Goal: Information Seeking & Learning: Check status

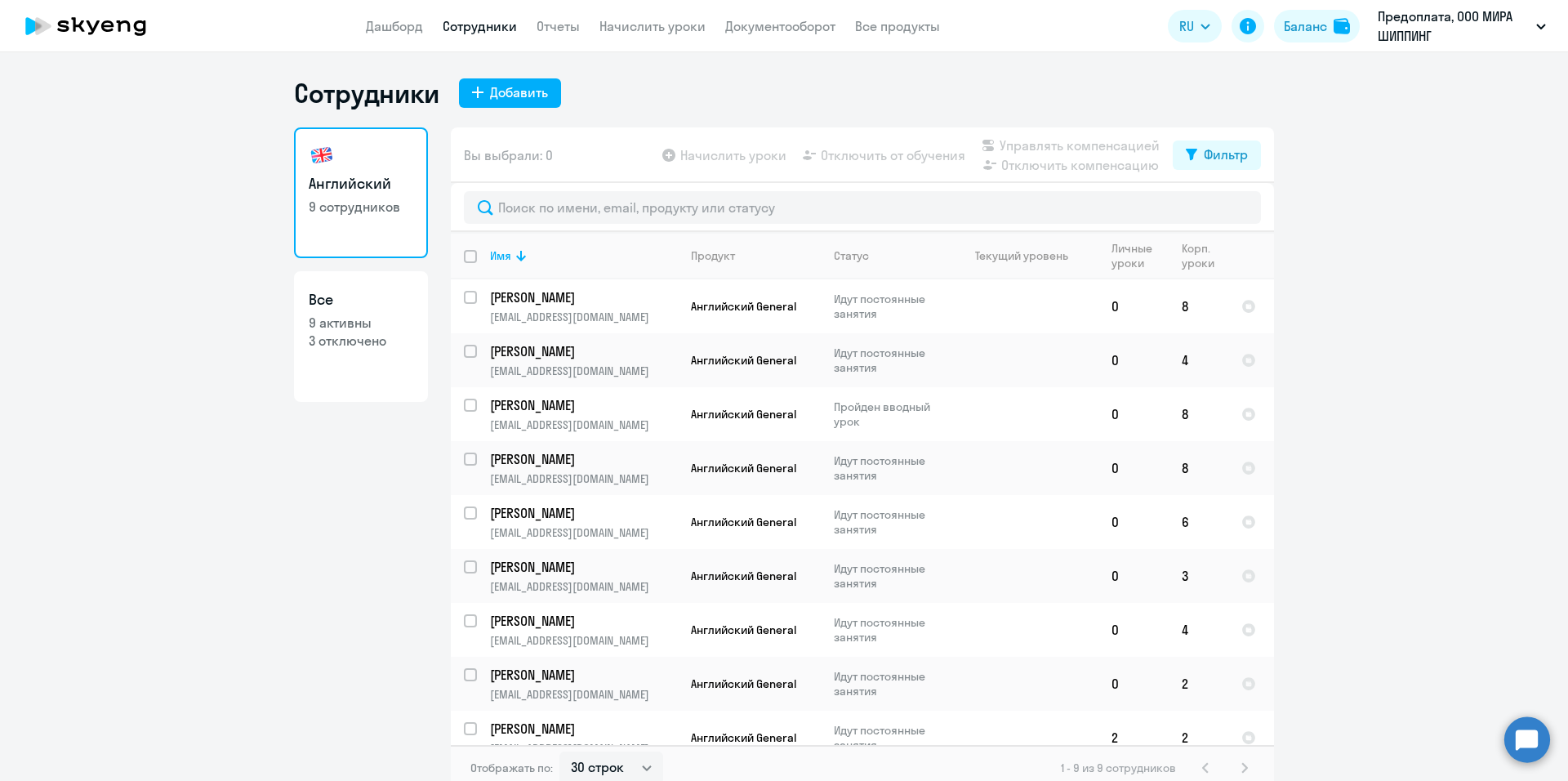
select select "30"
click at [417, 30] on link "Дашборд" at bounding box center [394, 25] width 58 height 17
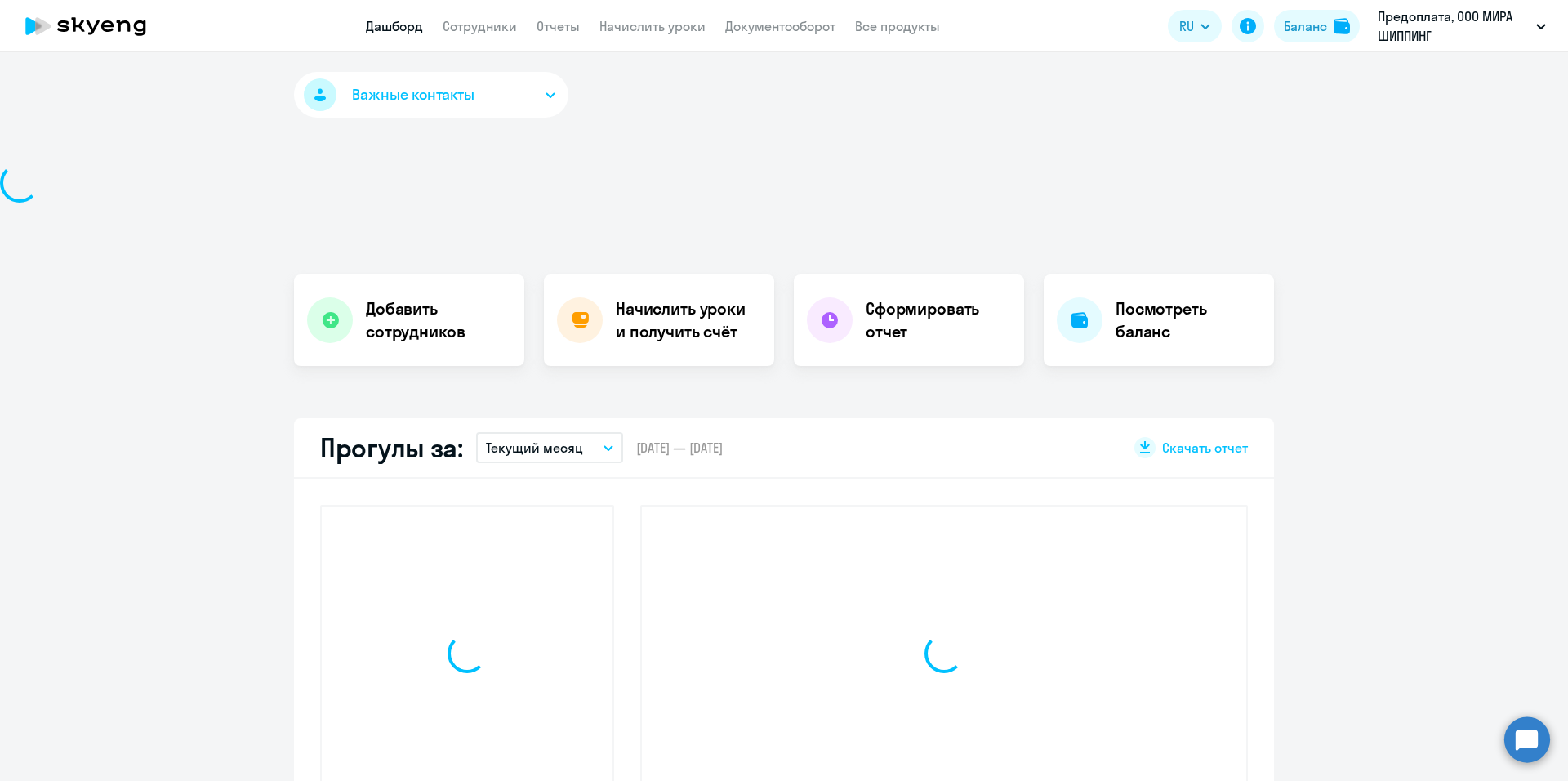
select select "30"
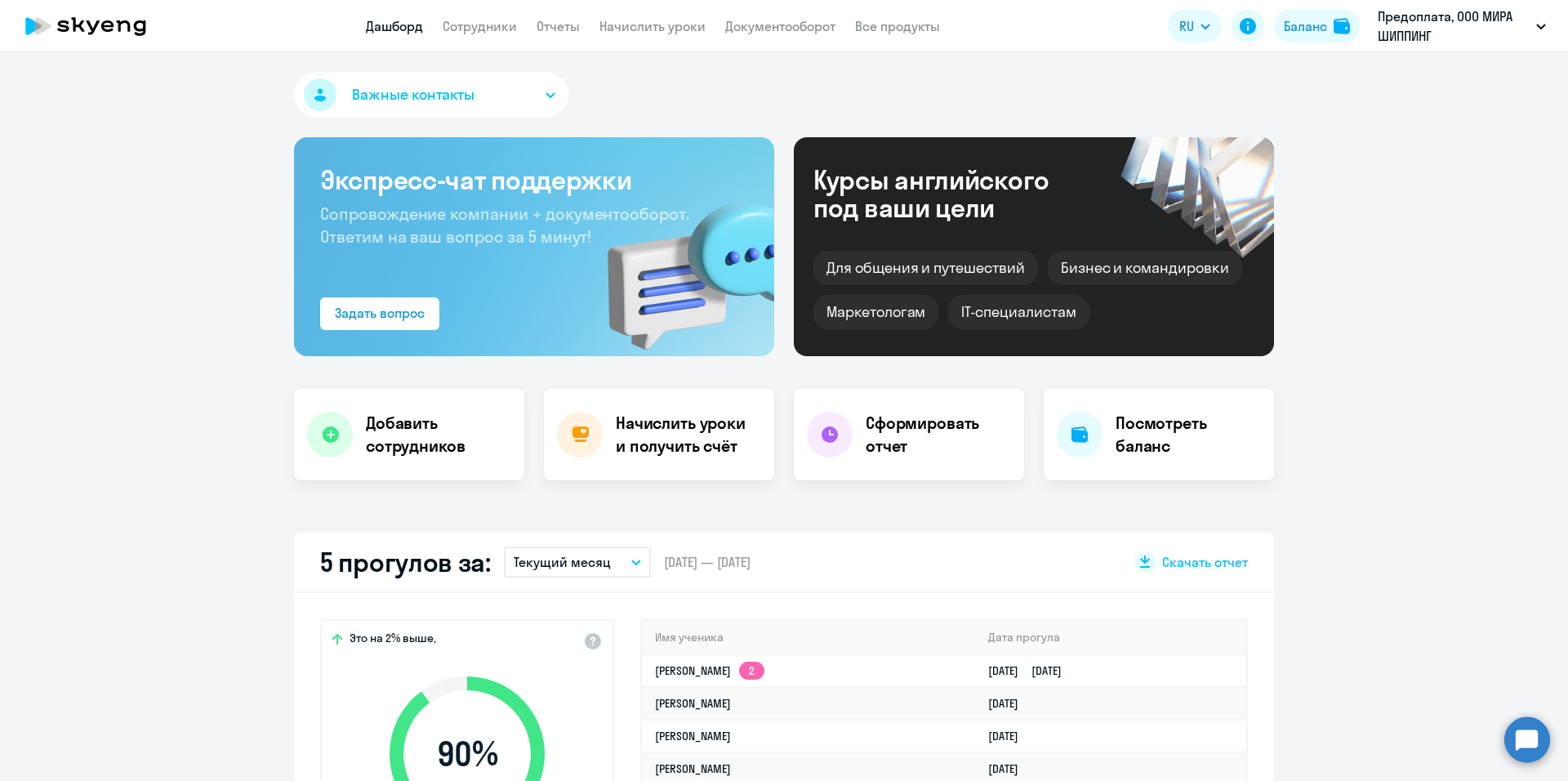
scroll to position [245, 0]
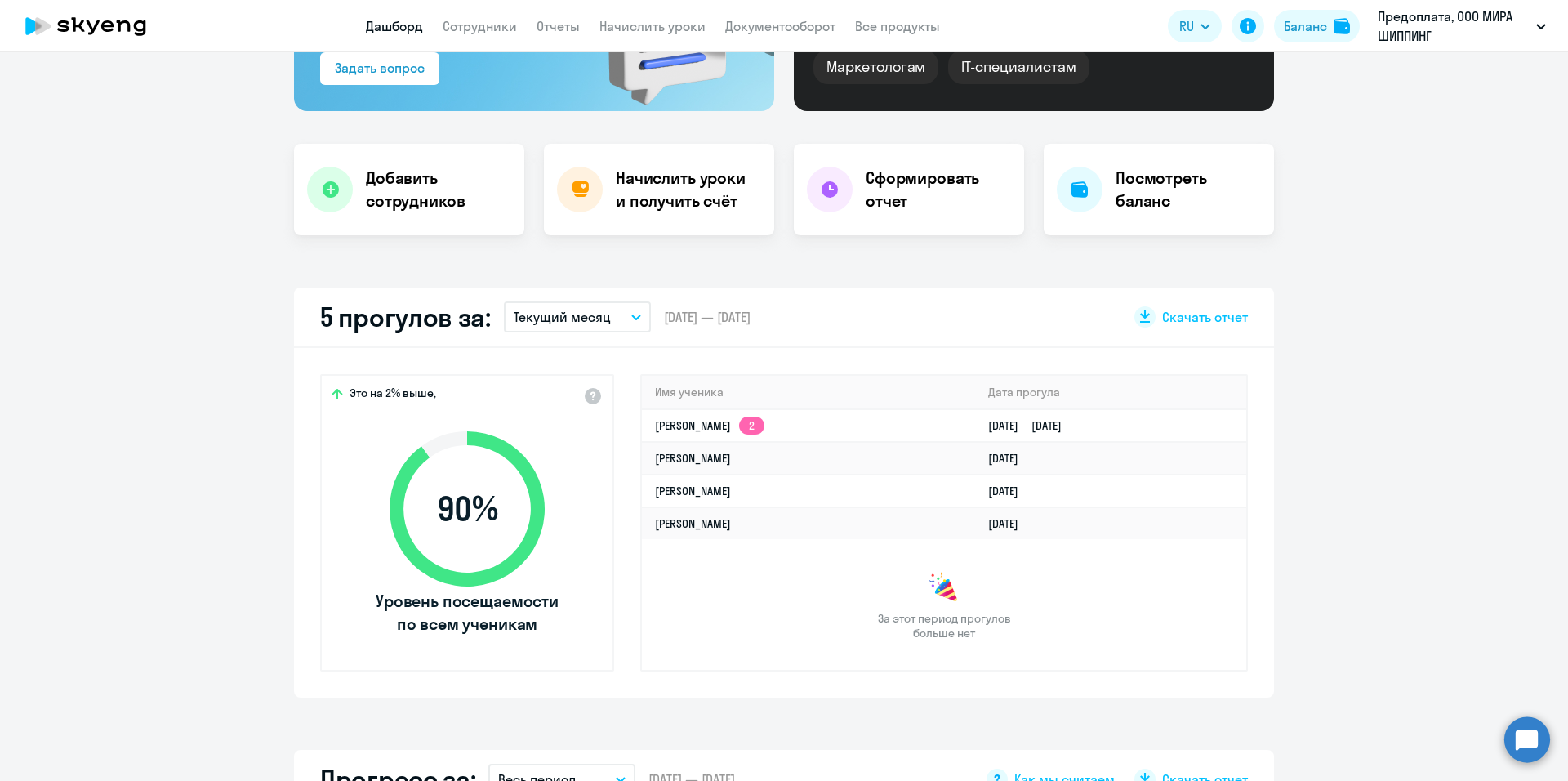
click at [631, 323] on button "Текущий месяц" at bounding box center [578, 317] width 147 height 31
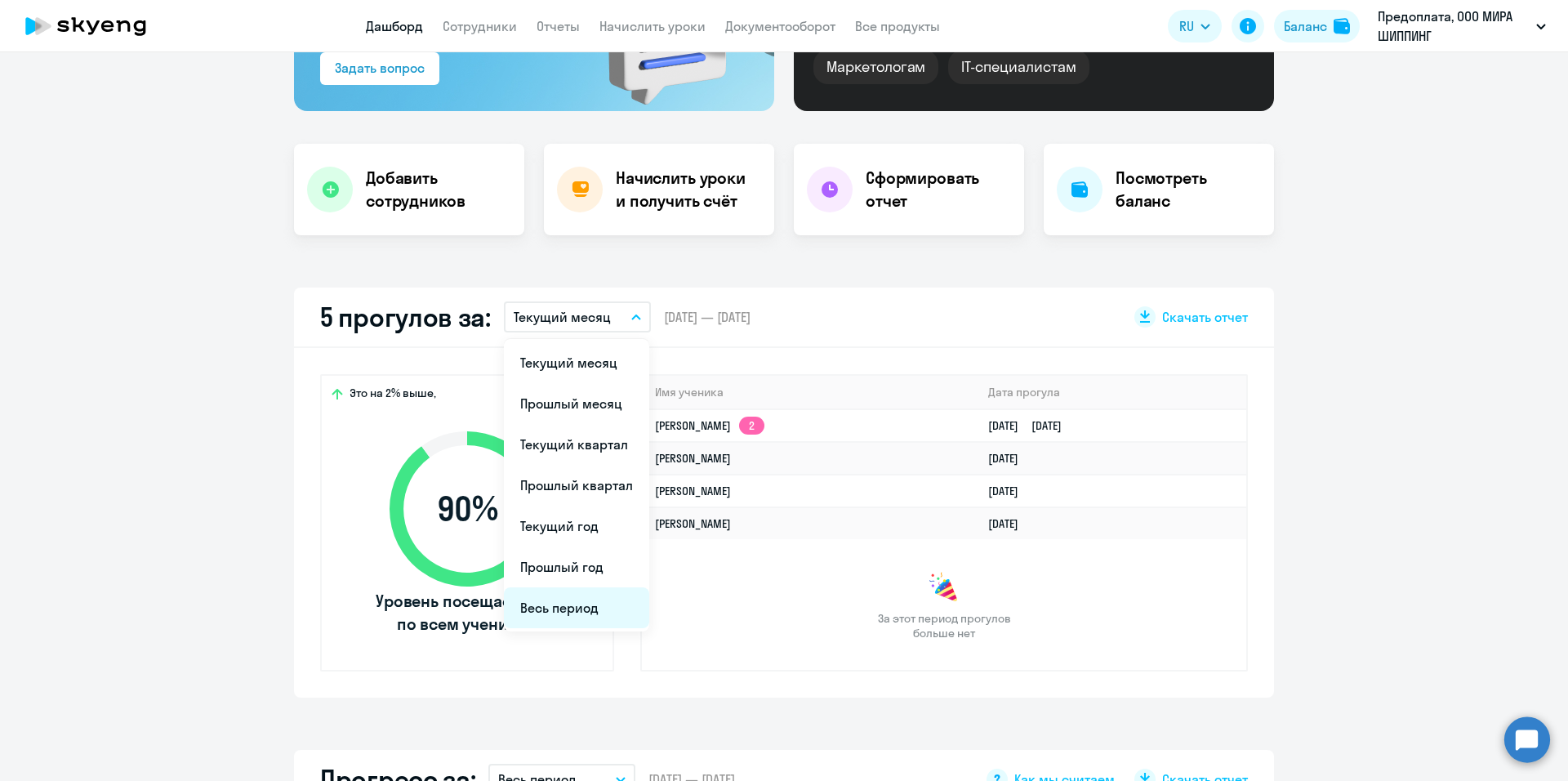
click at [572, 606] on li "Весь период" at bounding box center [577, 608] width 145 height 41
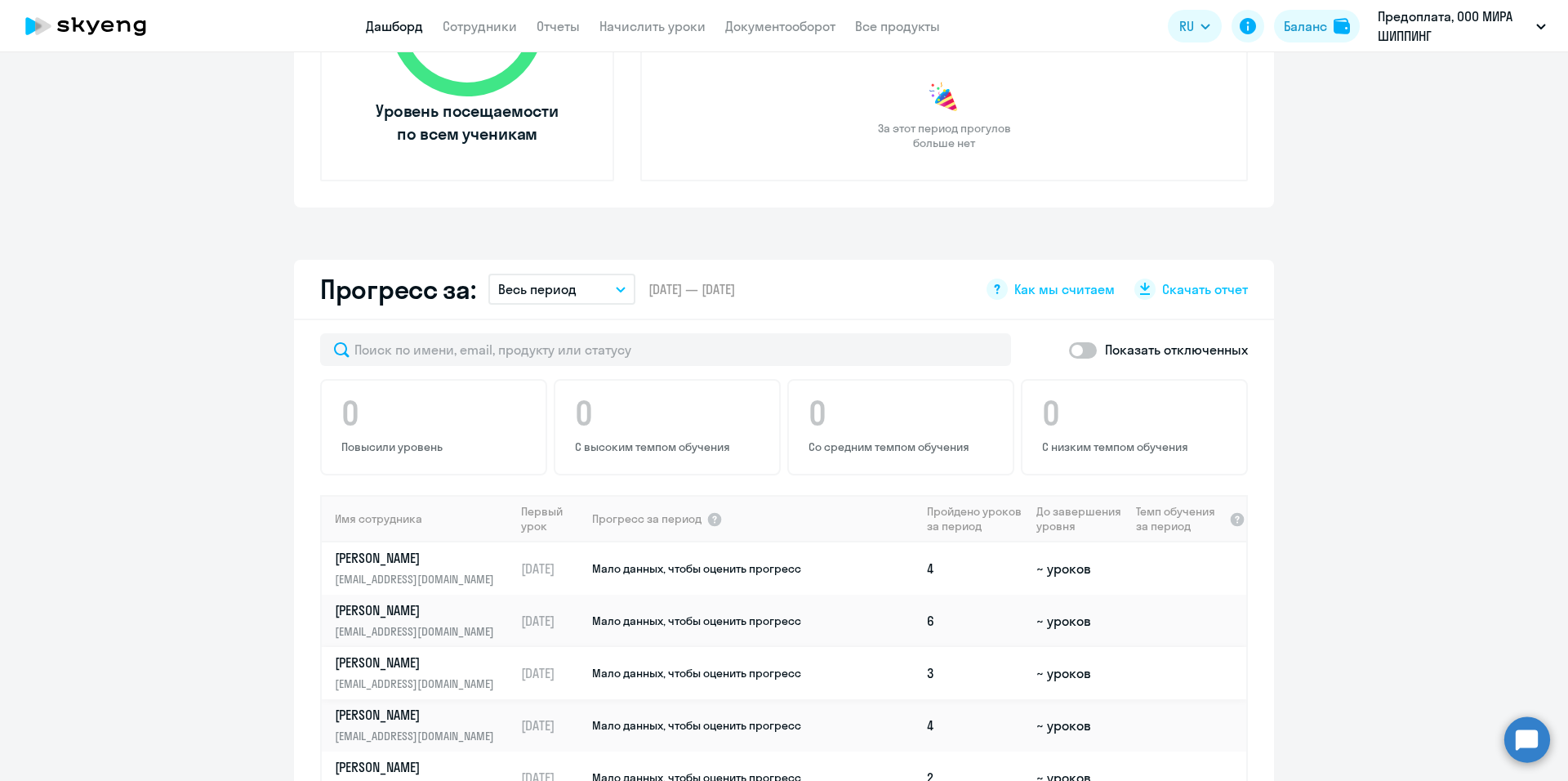
scroll to position [102, 0]
click at [1367, 603] on app-progress-dashboard "Прогресс за: Весь период – [DATE] — [DATE] Как мы считаем Скачать отчет Показат…" at bounding box center [784, 627] width 1568 height 734
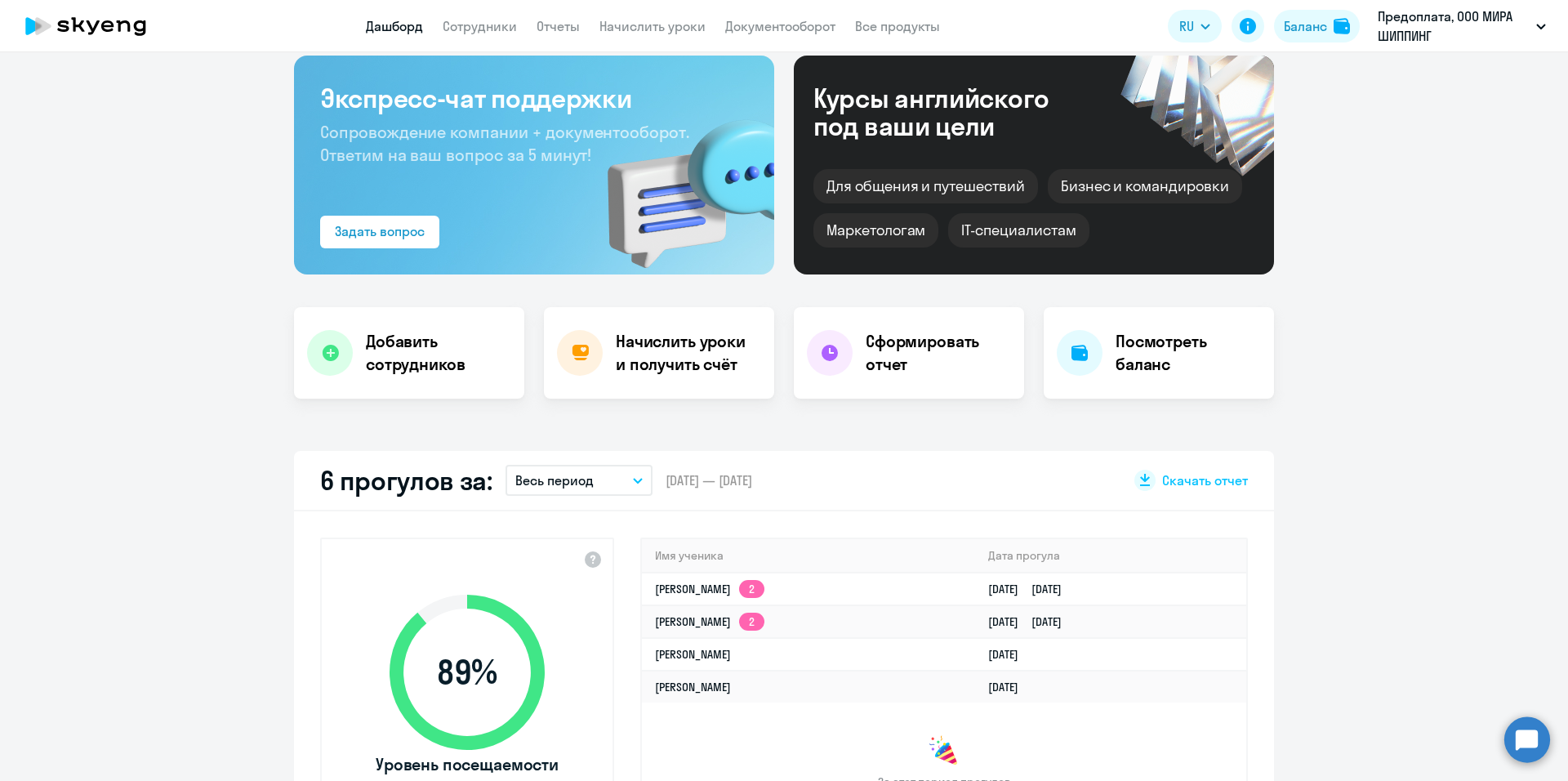
scroll to position [0, 0]
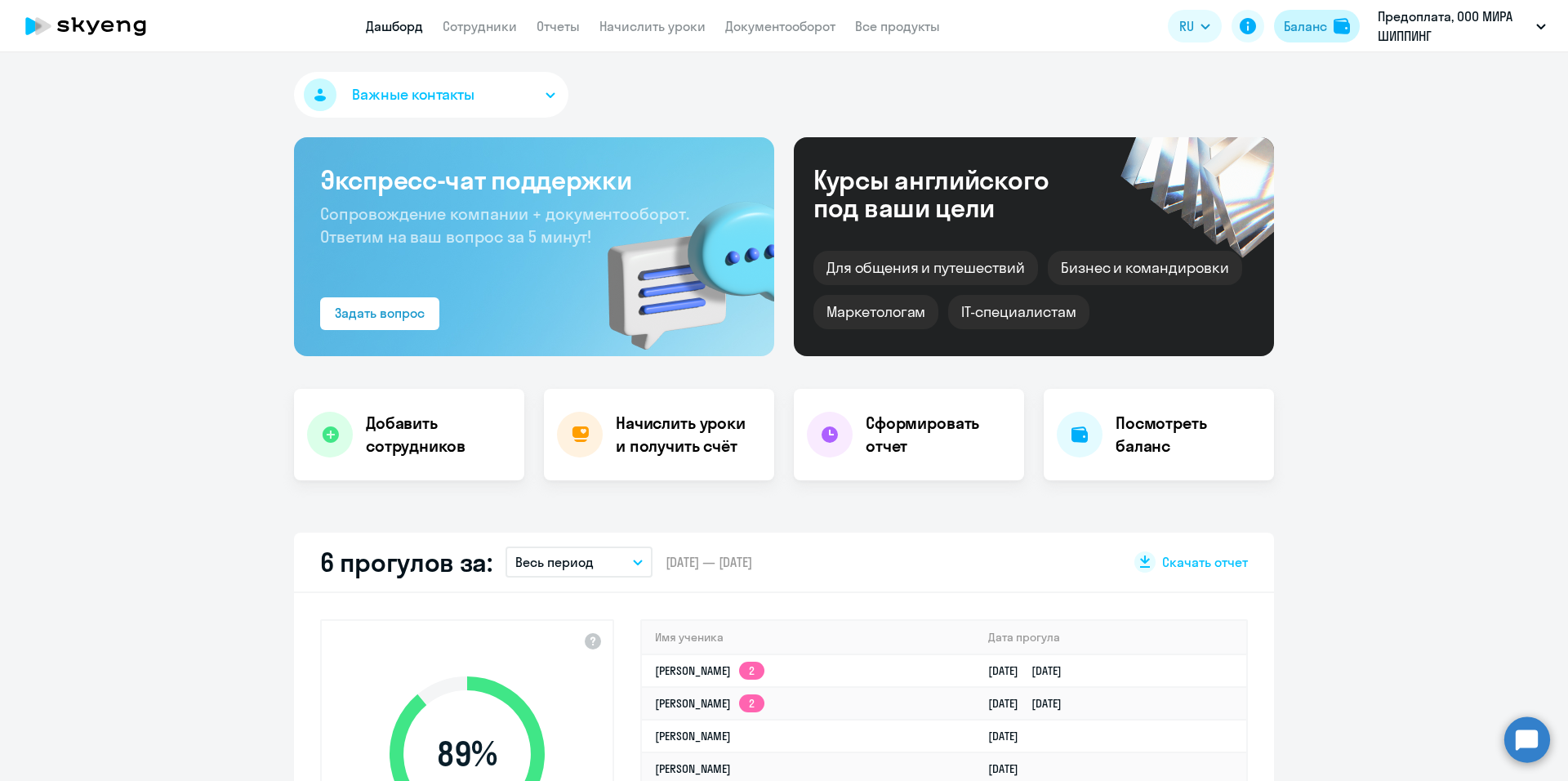
click at [1315, 31] on div "Баланс" at bounding box center [1306, 26] width 43 height 20
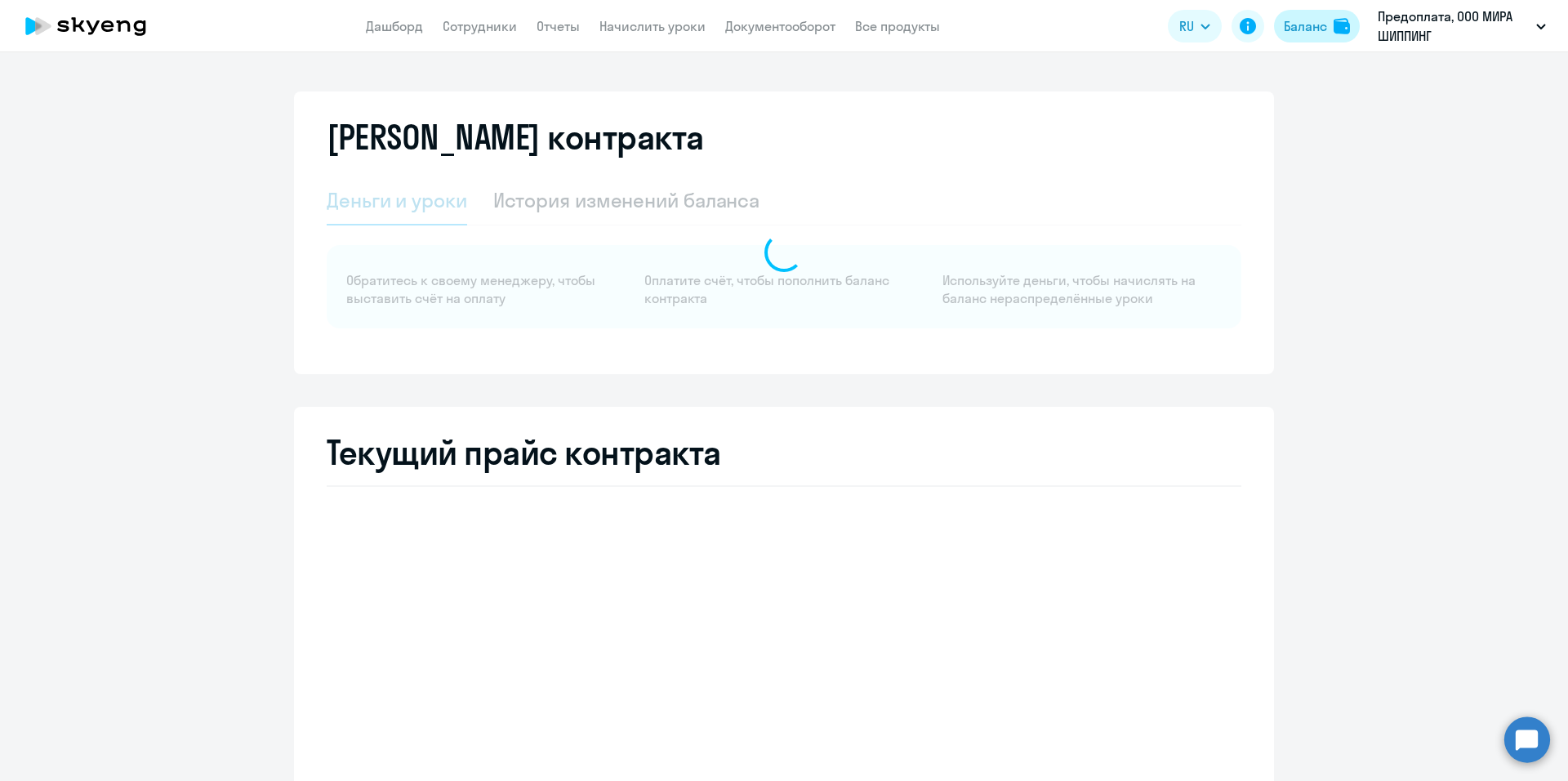
select select "english_adult_not_native_speaker"
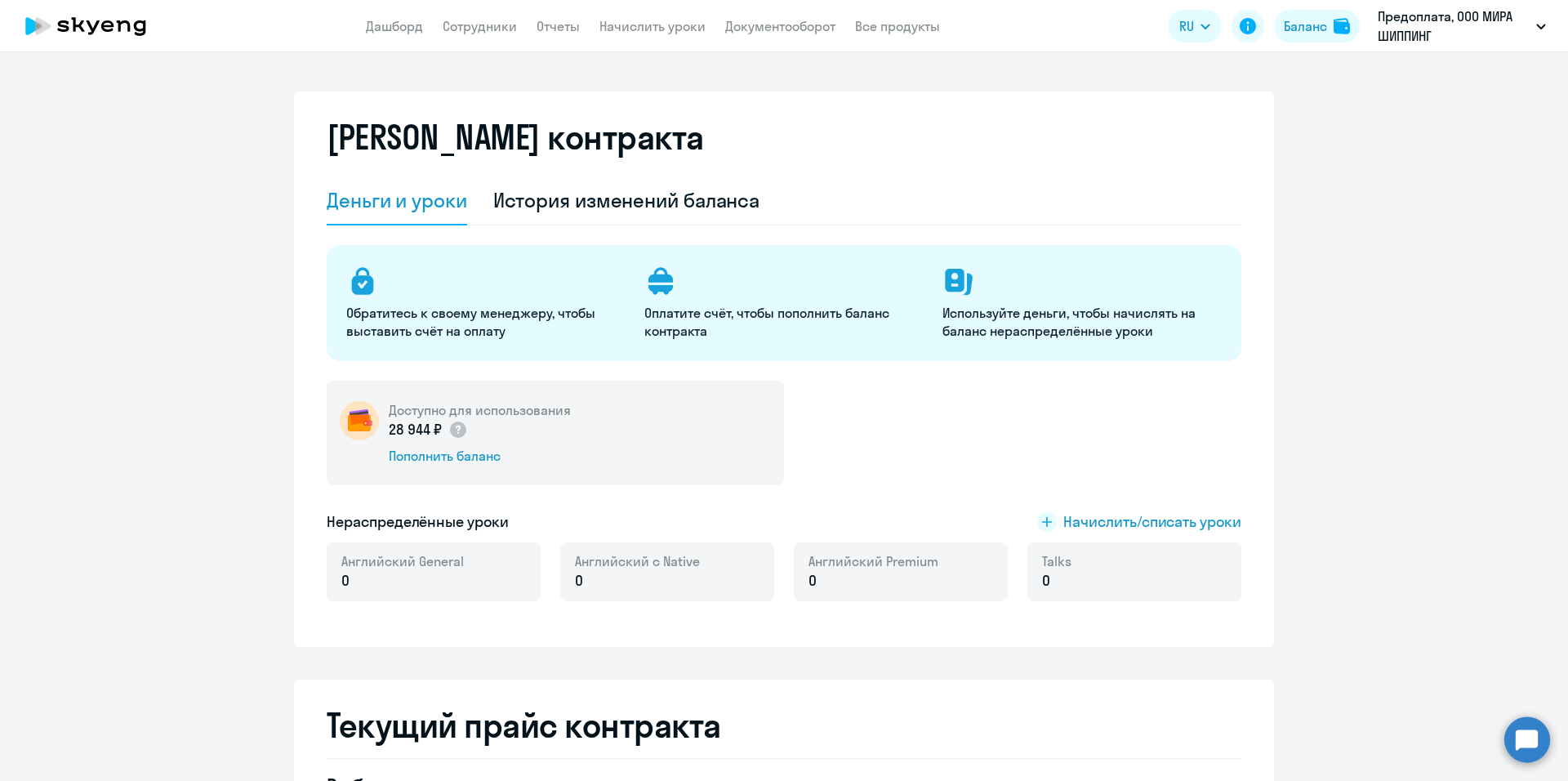
click at [650, 118] on div "[PERSON_NAME] контракта" at bounding box center [784, 147] width 915 height 59
click at [570, 111] on div "[PERSON_NAME] контракта [PERSON_NAME] и уроки История изменений баланса Обратит…" at bounding box center [784, 369] width 981 height 555
click at [539, 124] on h2 "[PERSON_NAME] контракта" at bounding box center [515, 138] width 378 height 39
click at [567, 207] on div "История изменений баланса" at bounding box center [627, 200] width 267 height 26
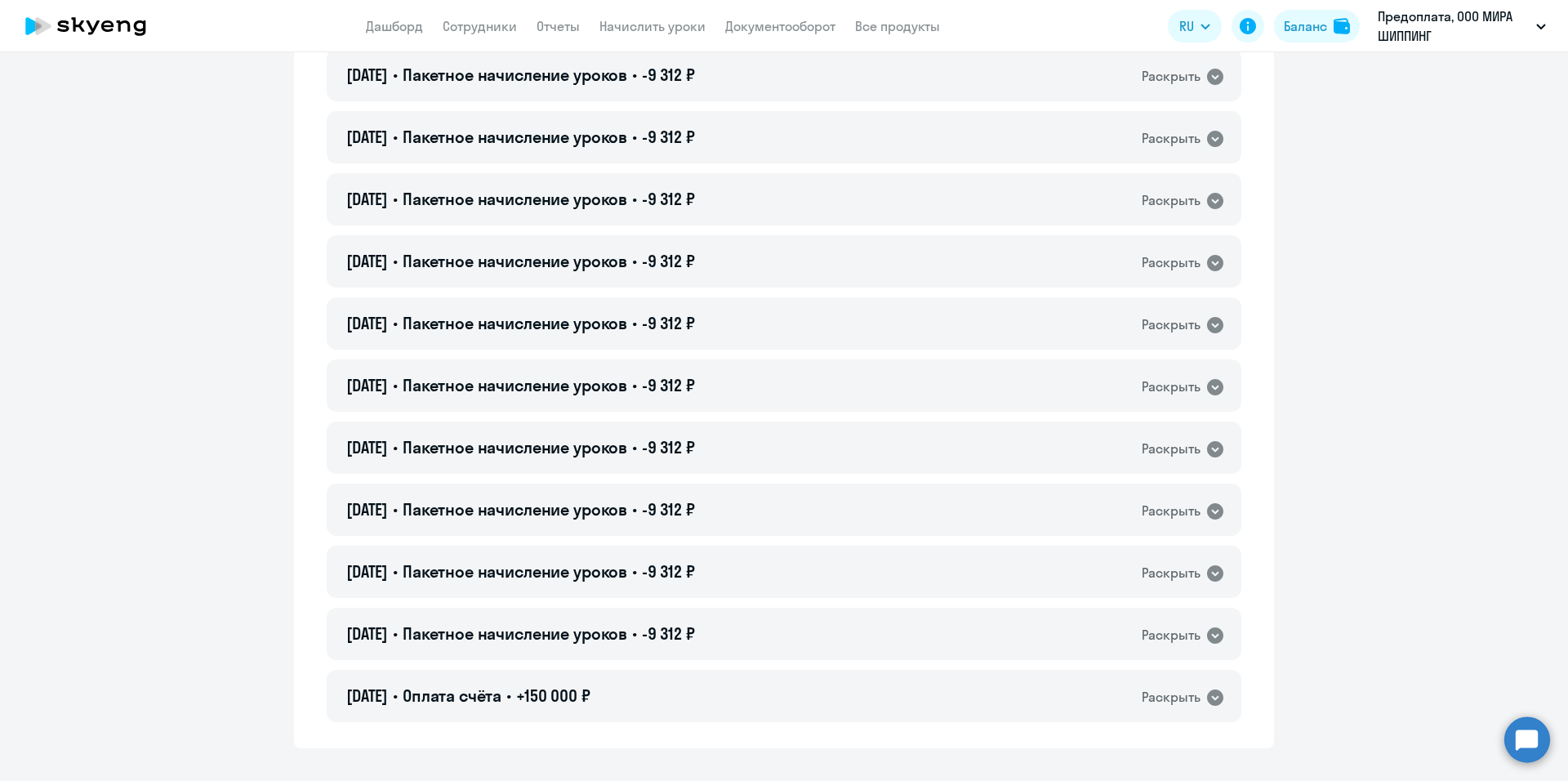
scroll to position [981, 0]
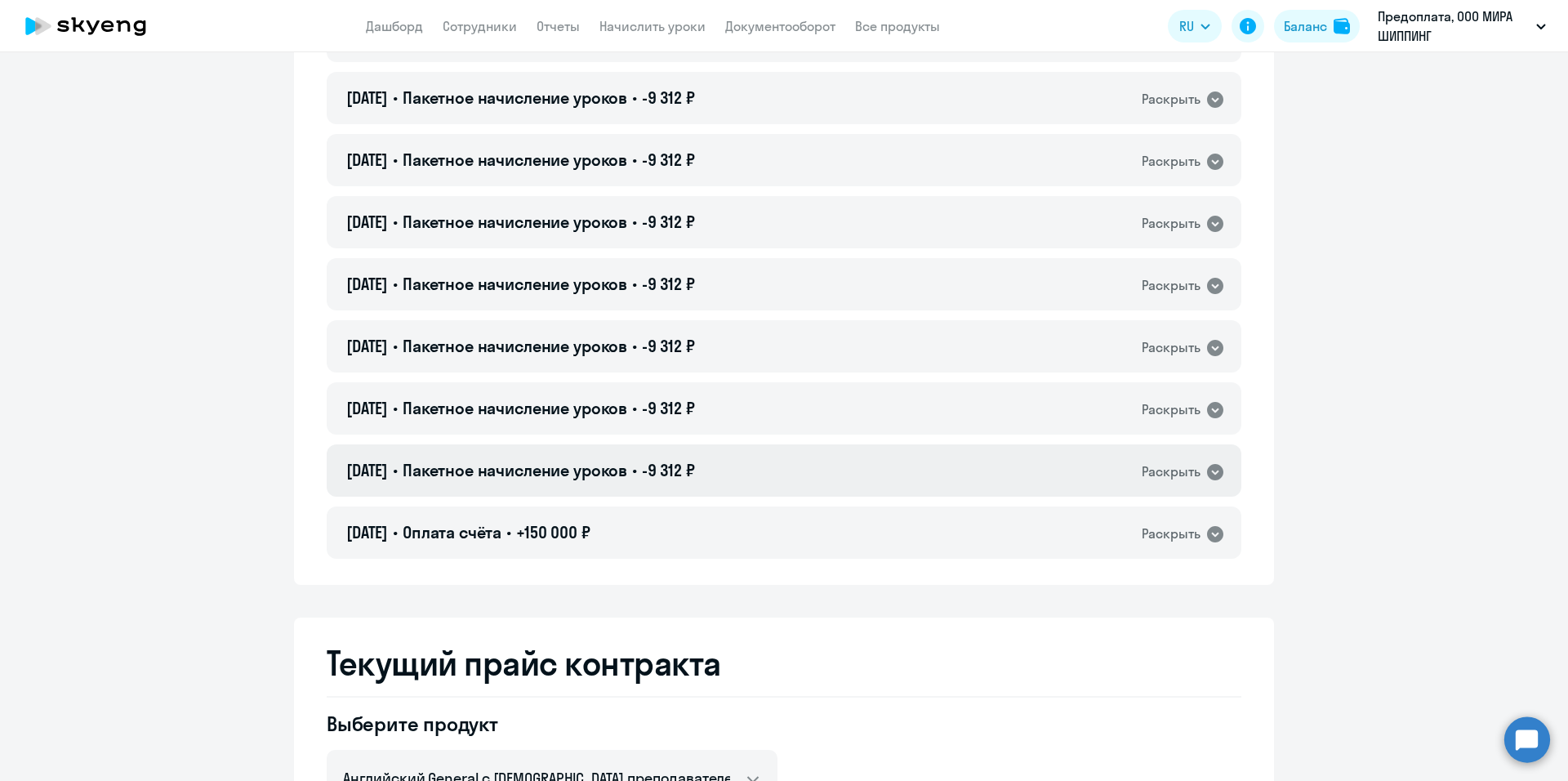
click at [1211, 473] on icon at bounding box center [1216, 473] width 20 height 20
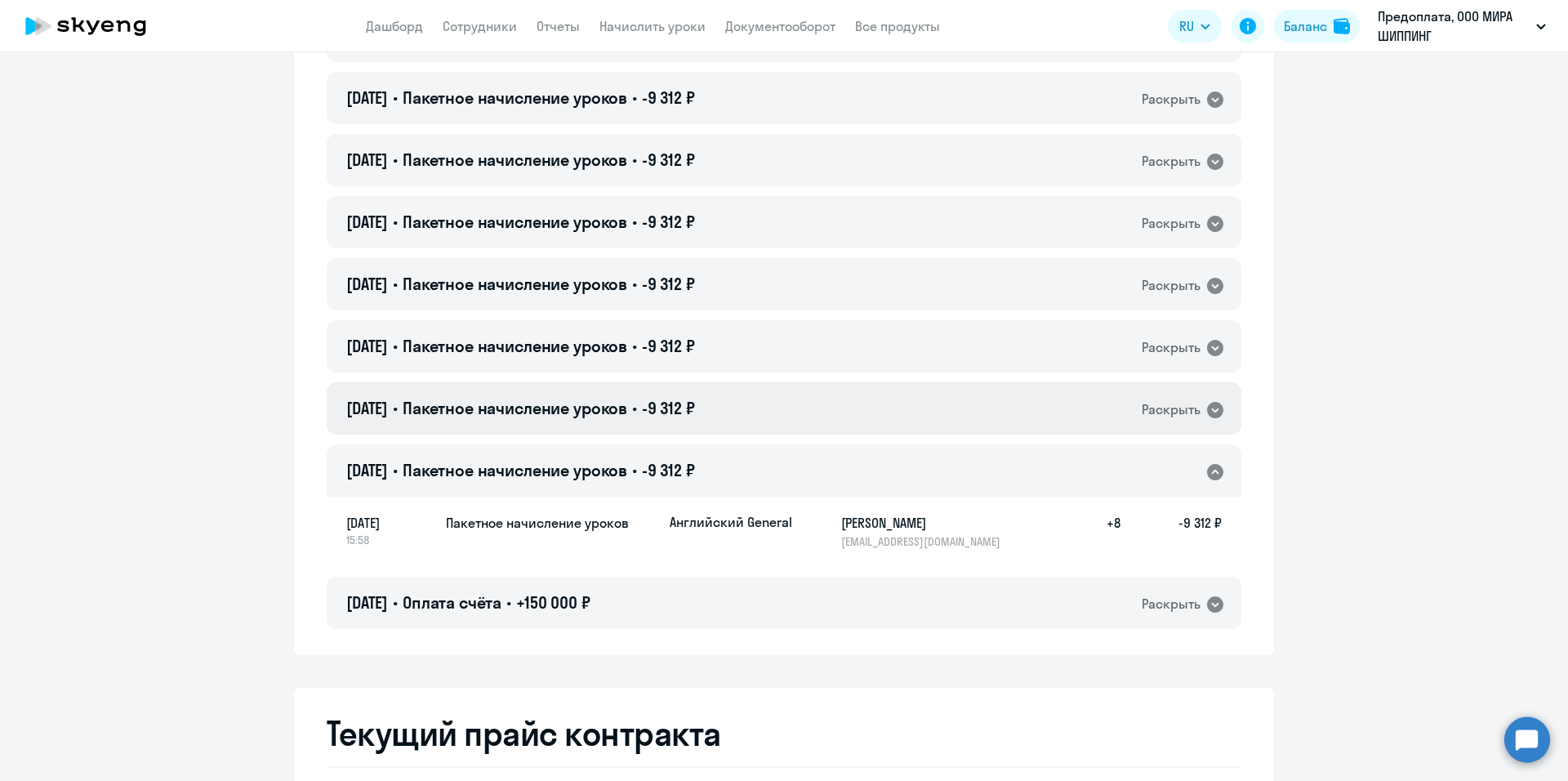
click at [1207, 409] on icon at bounding box center [1215, 410] width 17 height 17
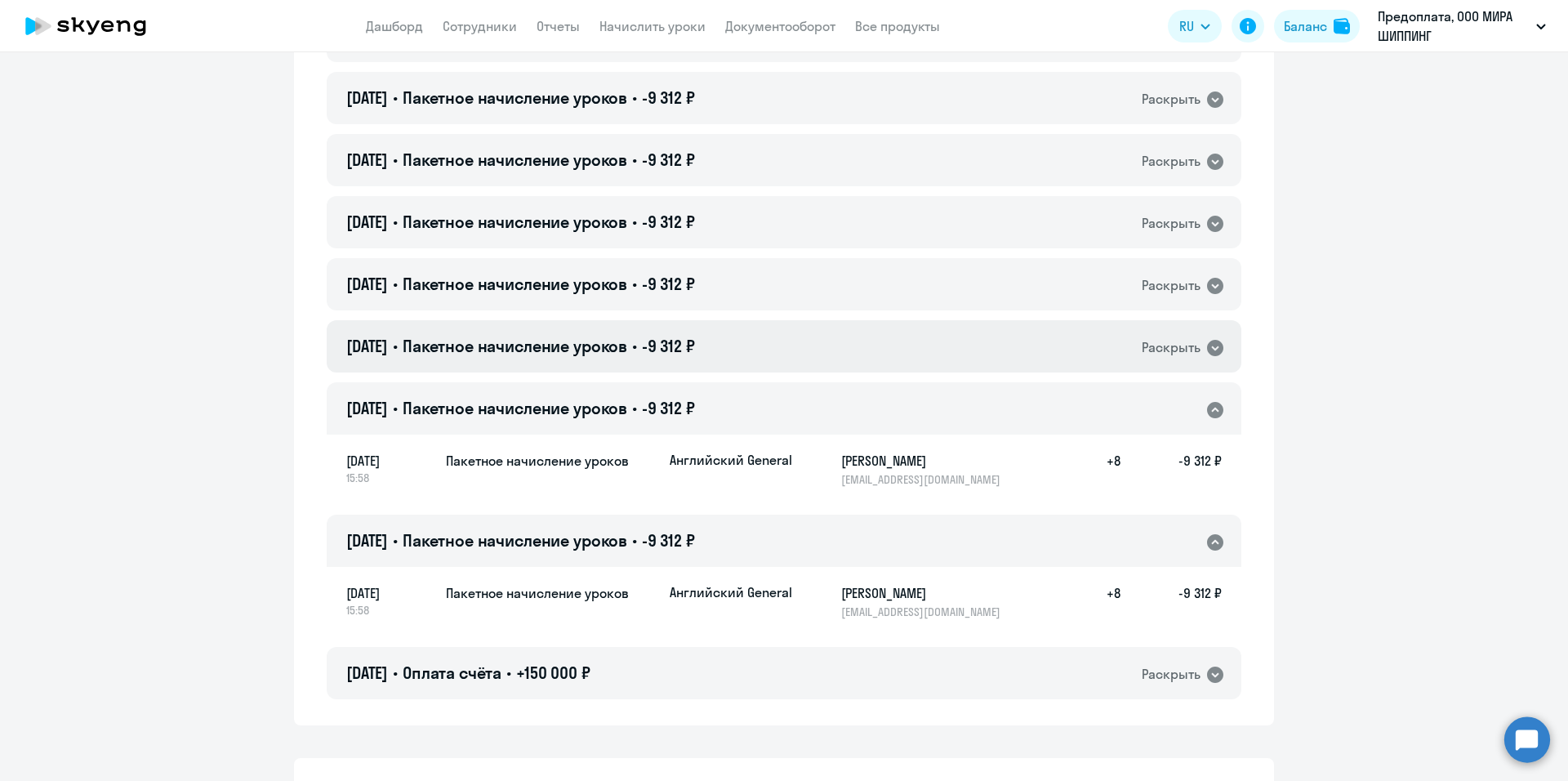
click at [1208, 345] on icon at bounding box center [1215, 348] width 17 height 17
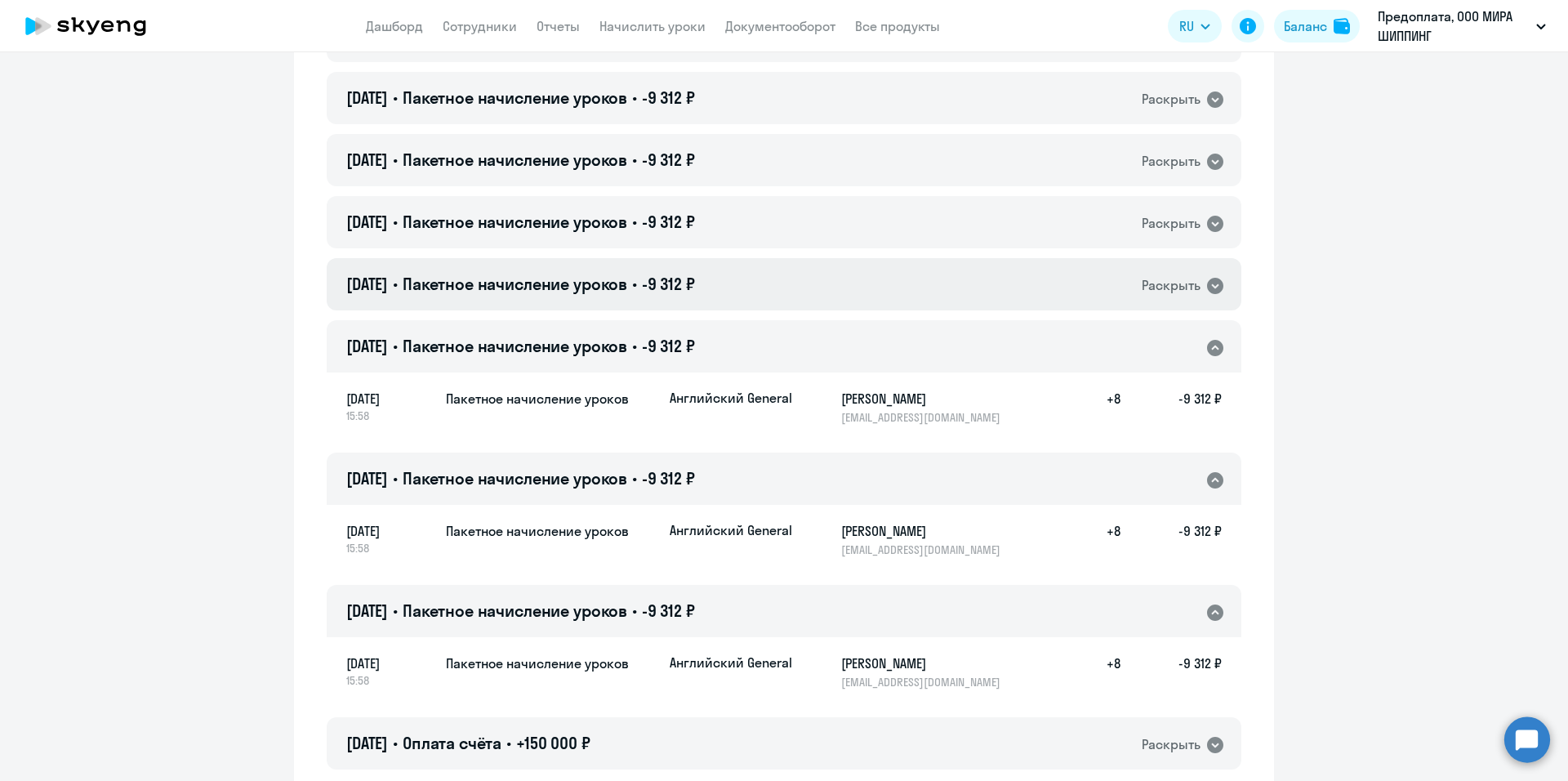
click at [1207, 283] on icon at bounding box center [1215, 286] width 17 height 17
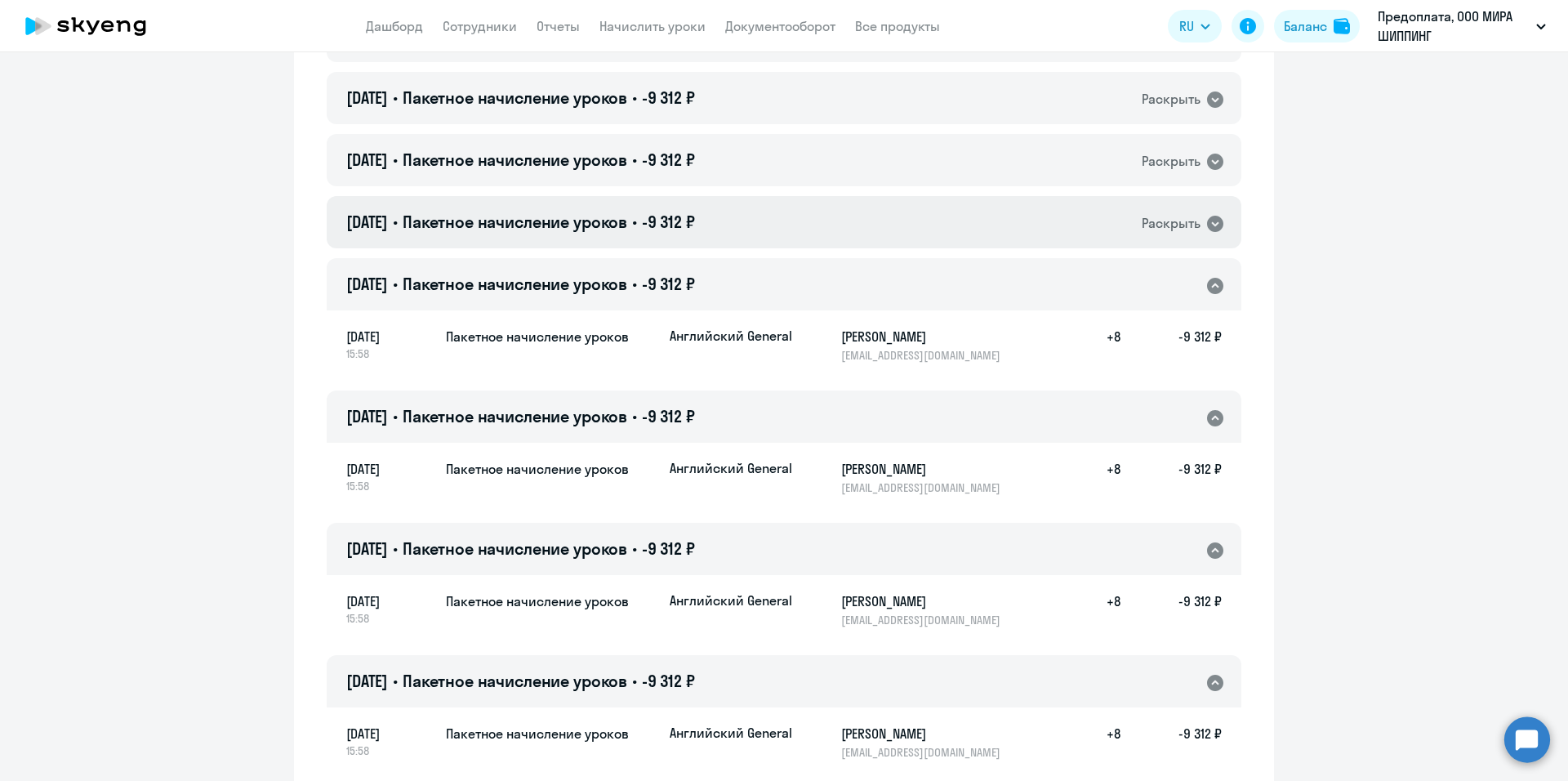
click at [1209, 224] on icon at bounding box center [1215, 224] width 17 height 17
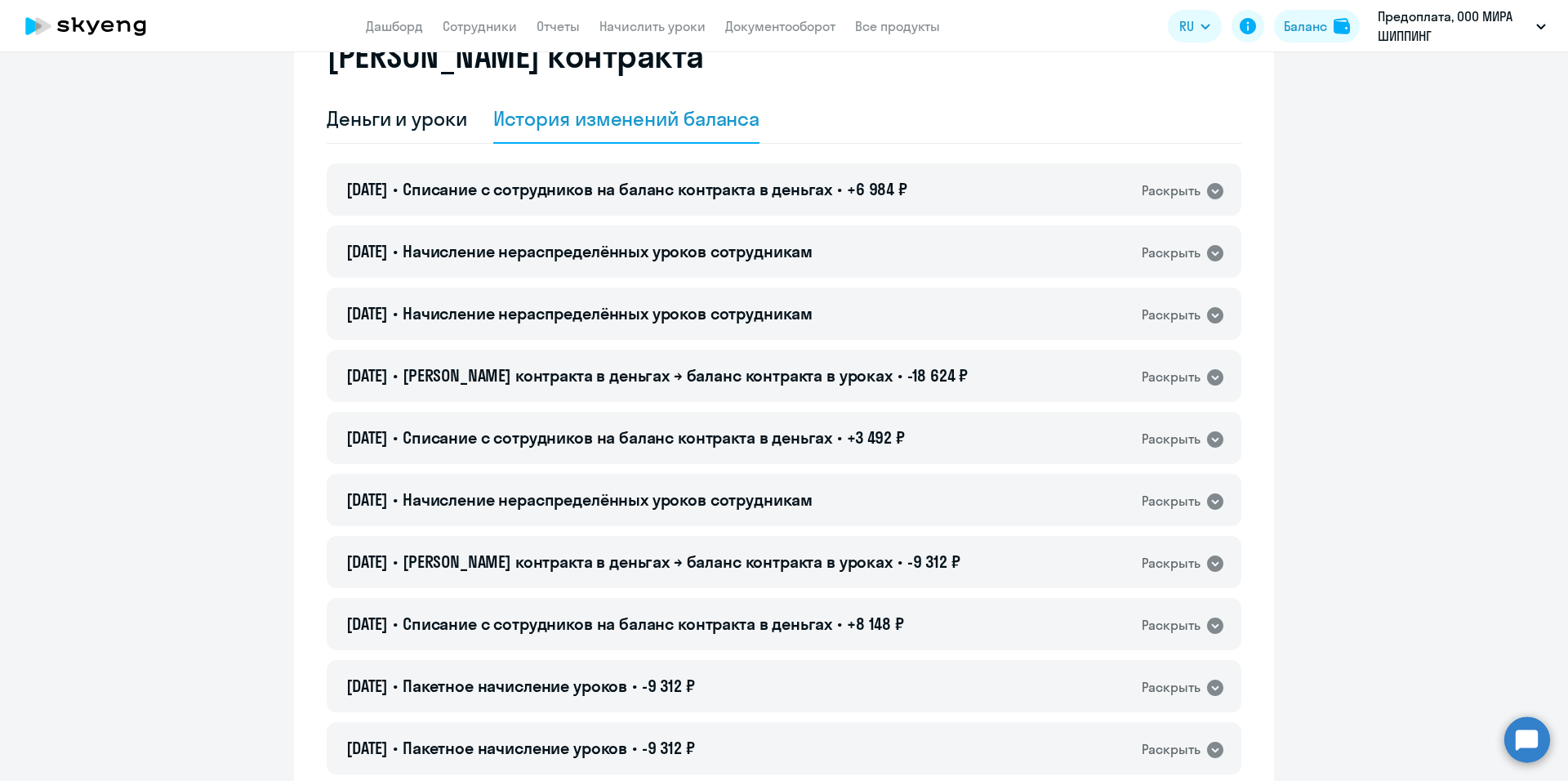
scroll to position [0, 0]
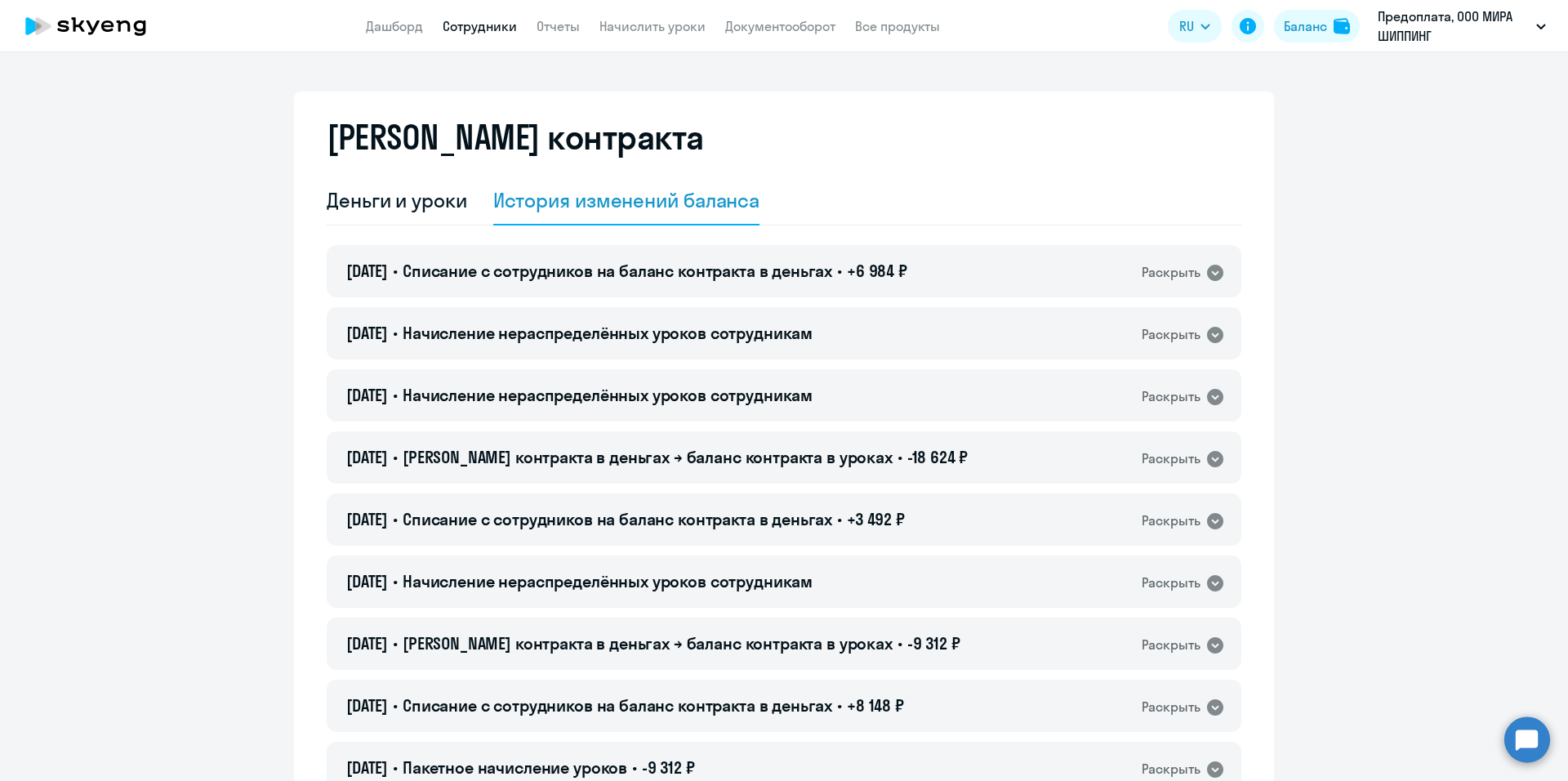
click at [490, 31] on link "Сотрудники" at bounding box center [480, 25] width 74 height 17
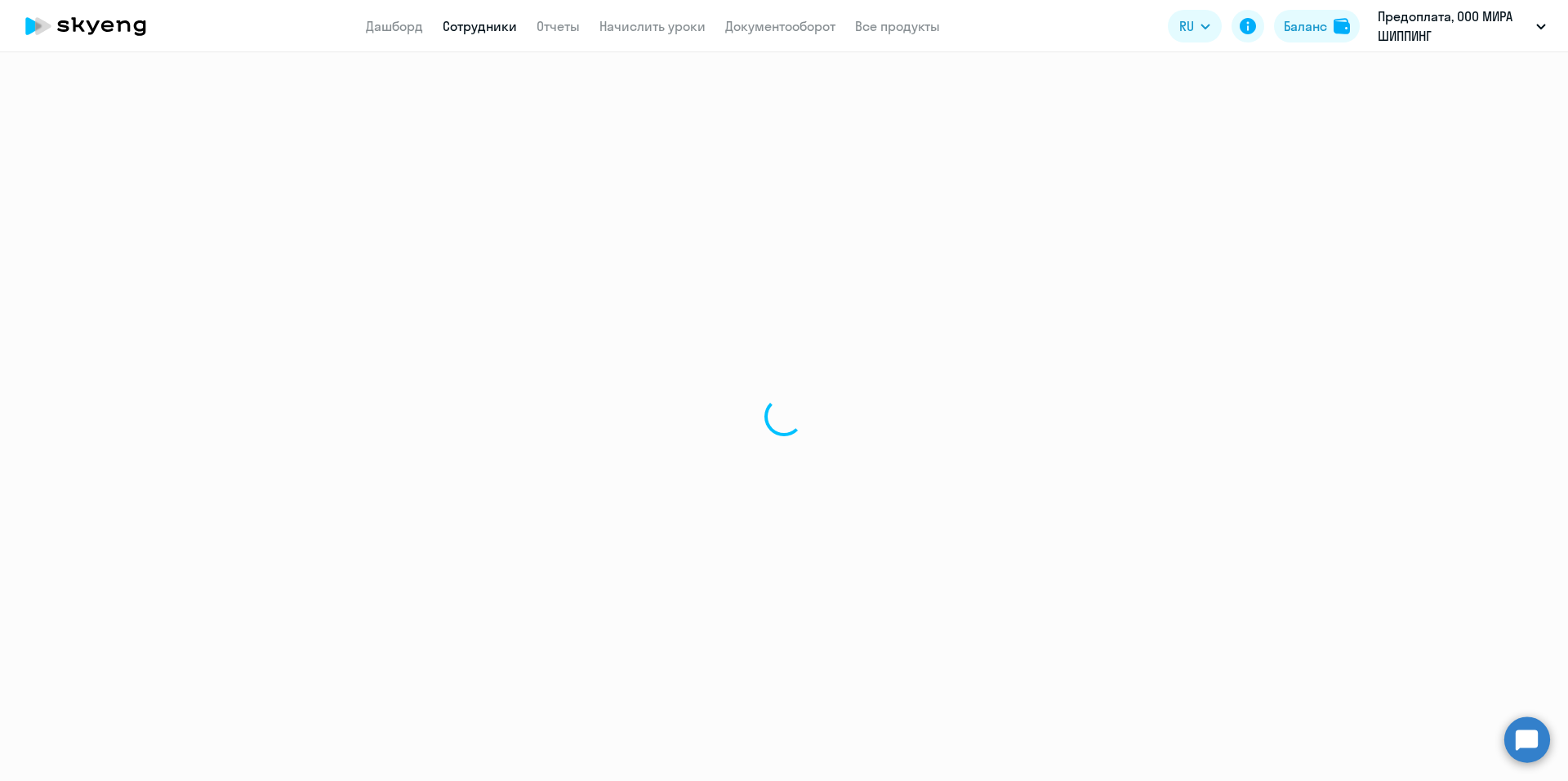
select select "30"
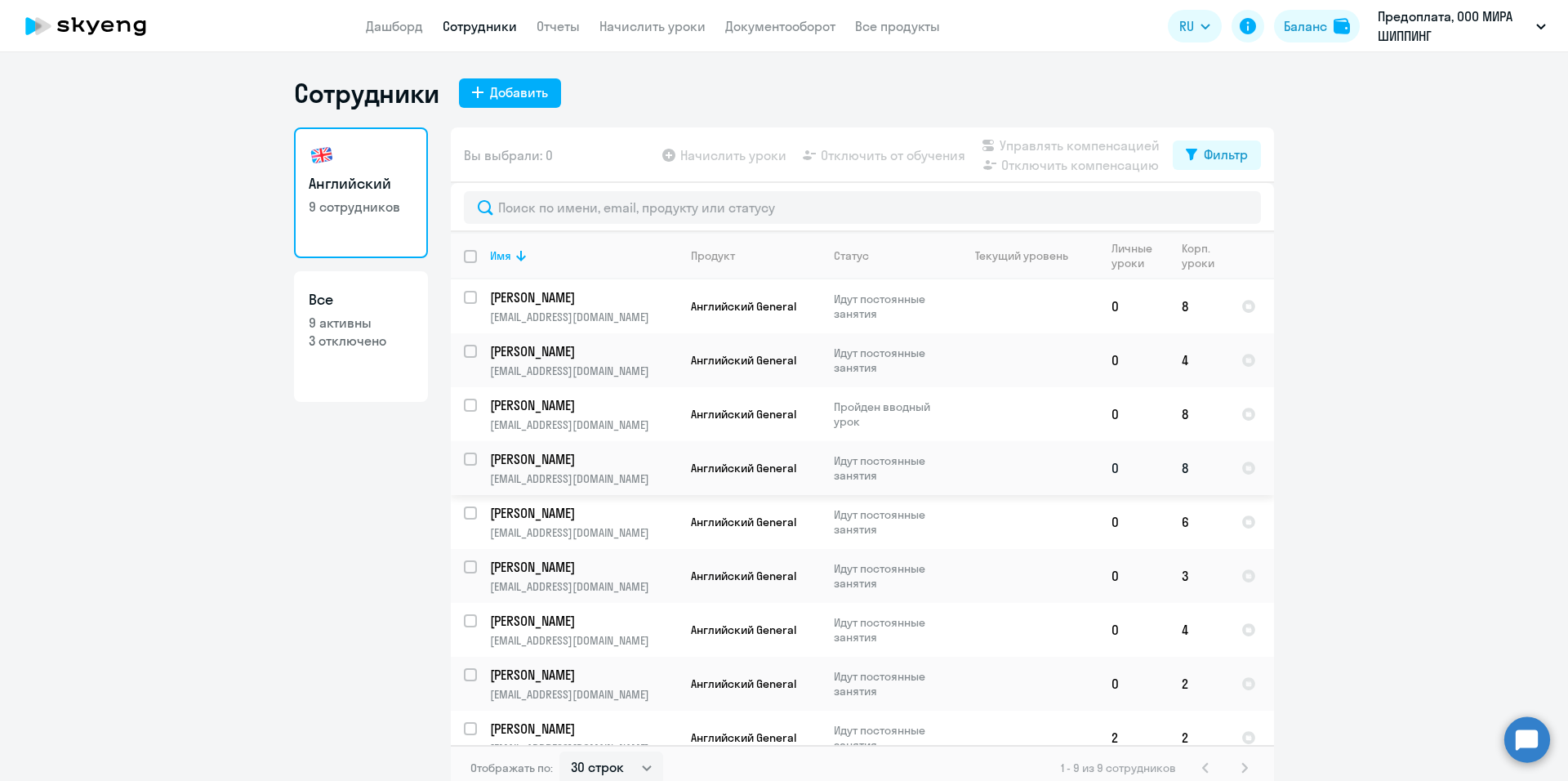
scroll to position [20, 0]
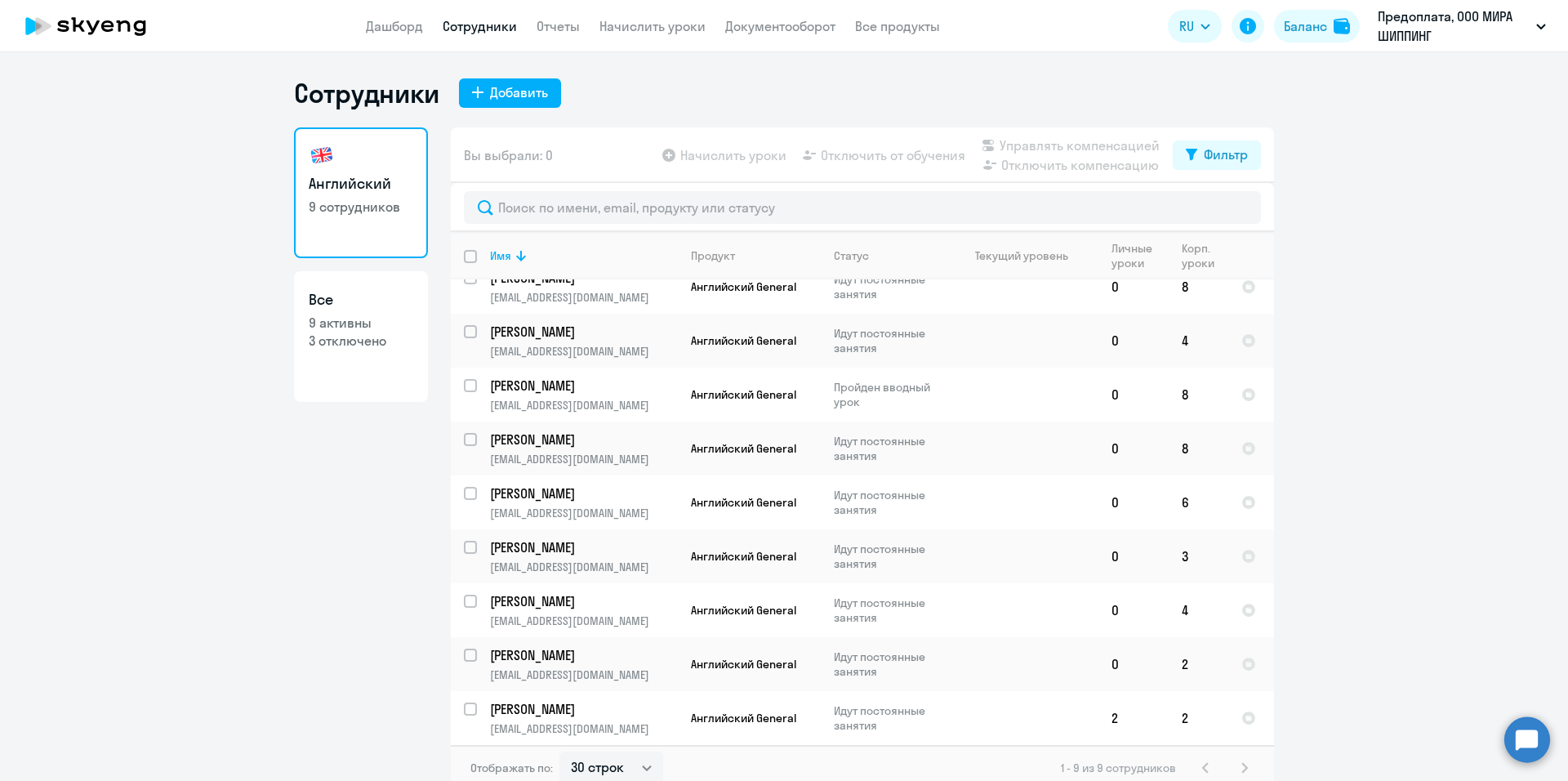
click at [350, 339] on p "3 отключено" at bounding box center [360, 341] width 104 height 18
select select "30"
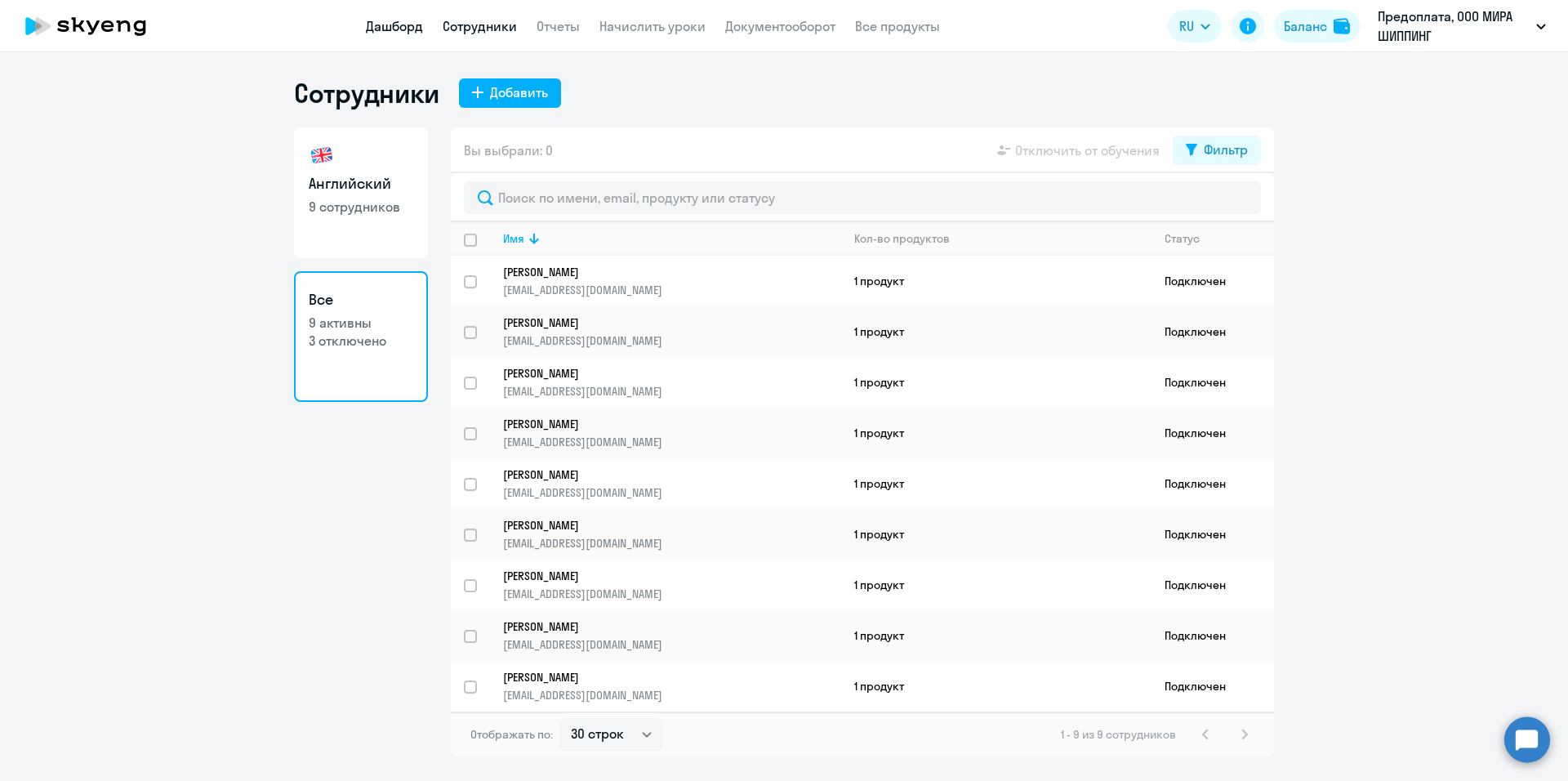
click at [403, 29] on link "Дашборд" at bounding box center [394, 25] width 58 height 17
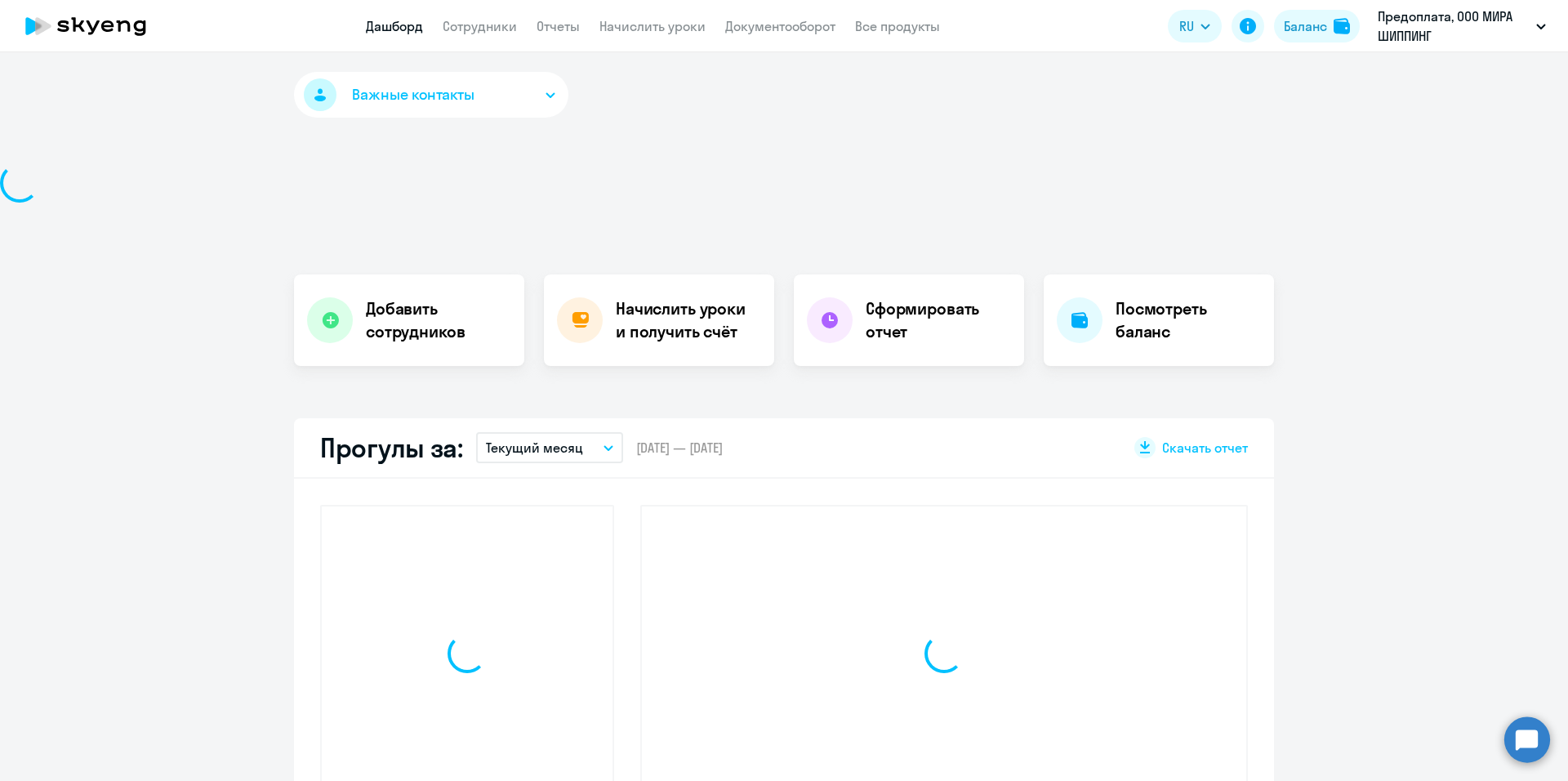
select select "30"
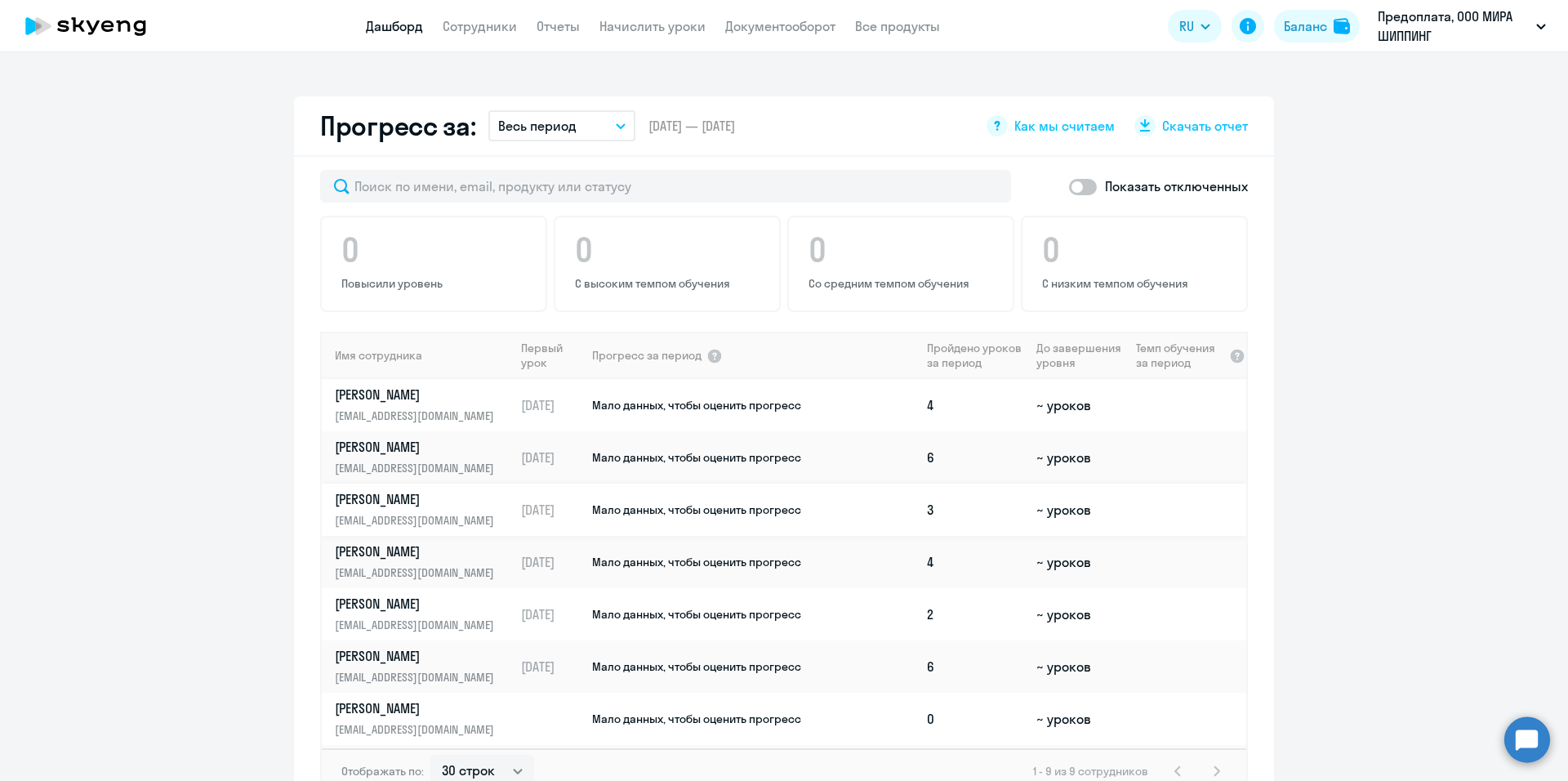
scroll to position [102, 0]
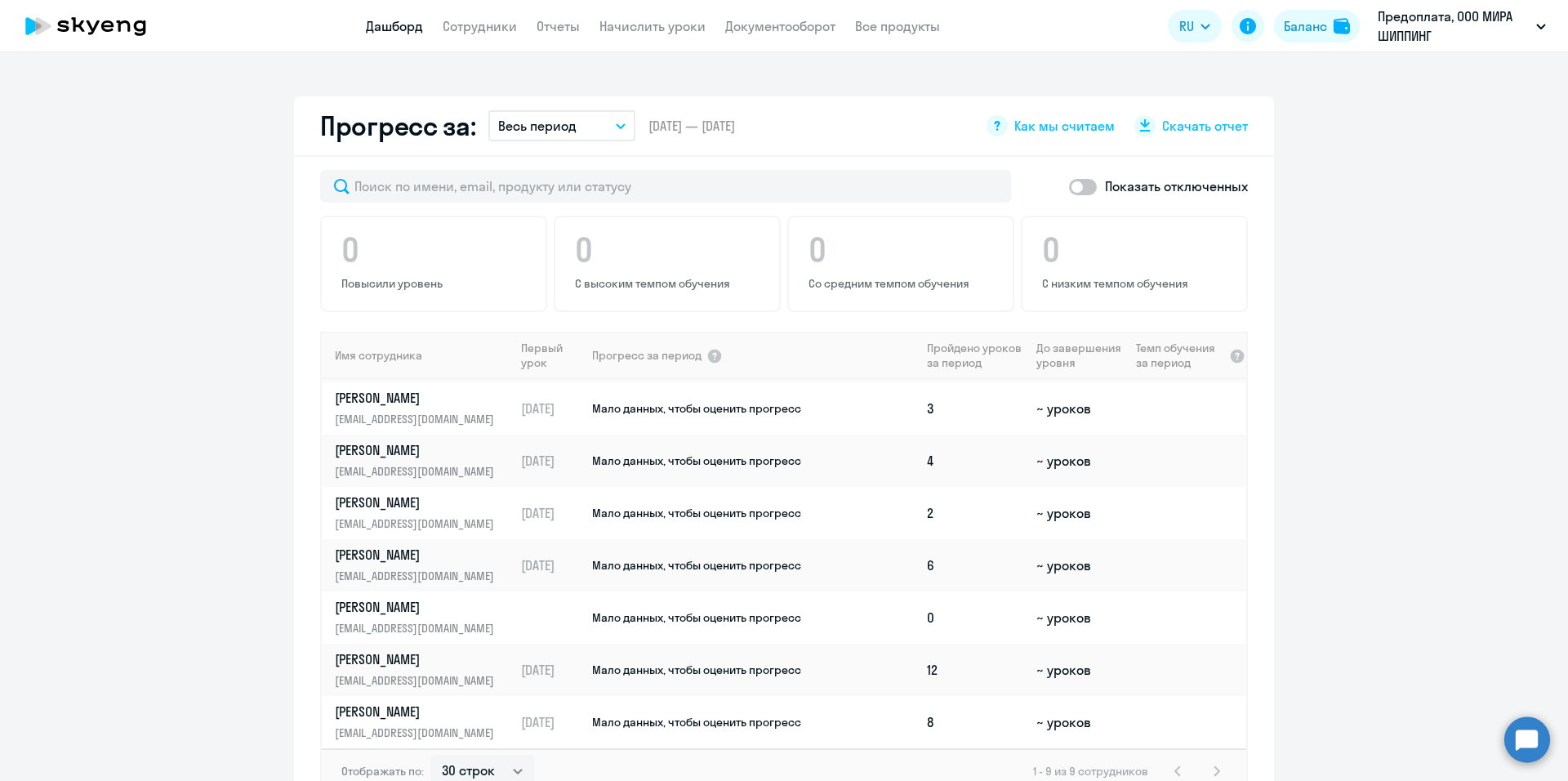
click at [1076, 186] on span at bounding box center [1083, 186] width 27 height 17
click at [1069, 186] on input "checkbox" at bounding box center [1068, 186] width 1 height 1
checkbox input "true"
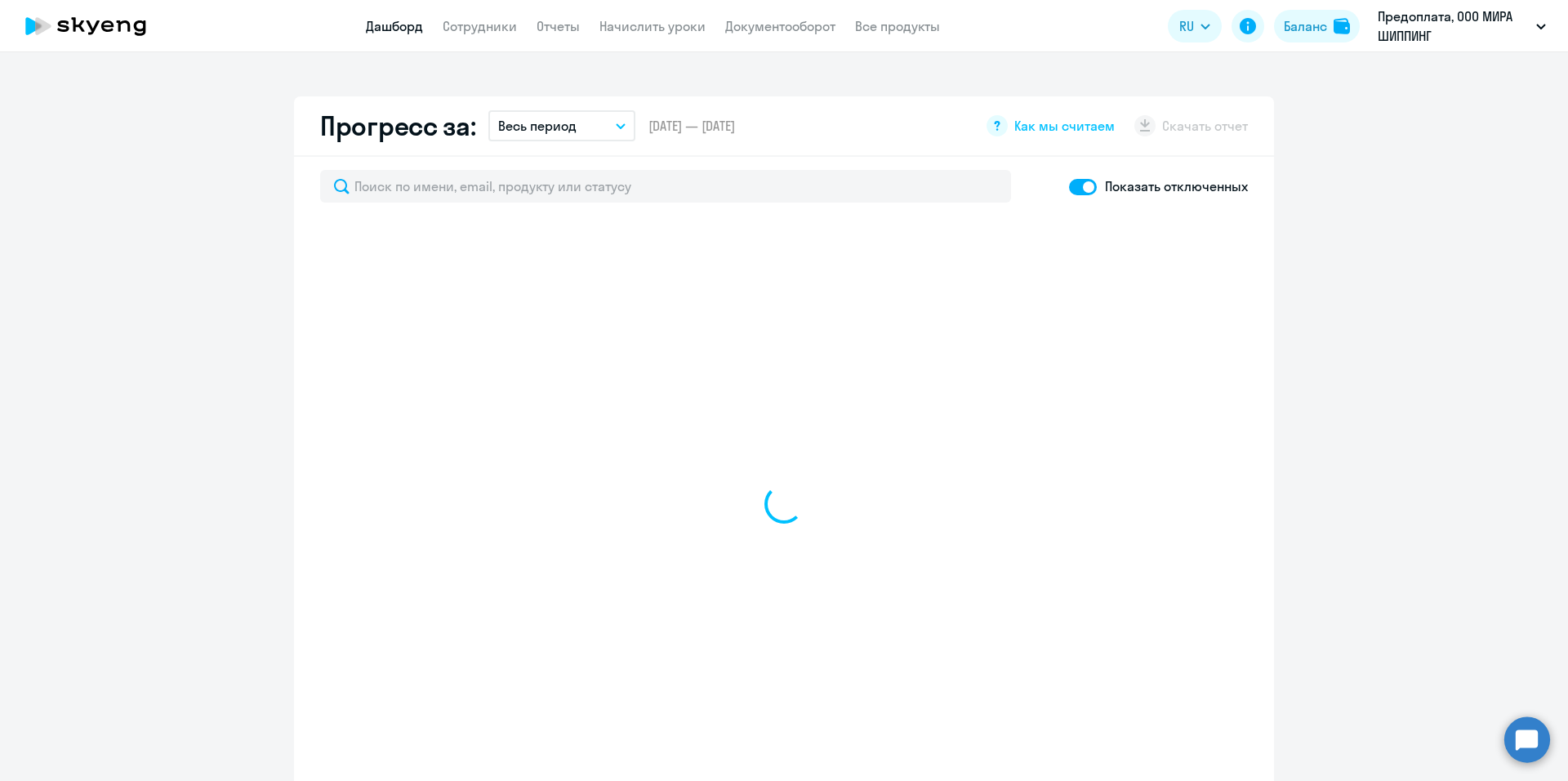
select select "30"
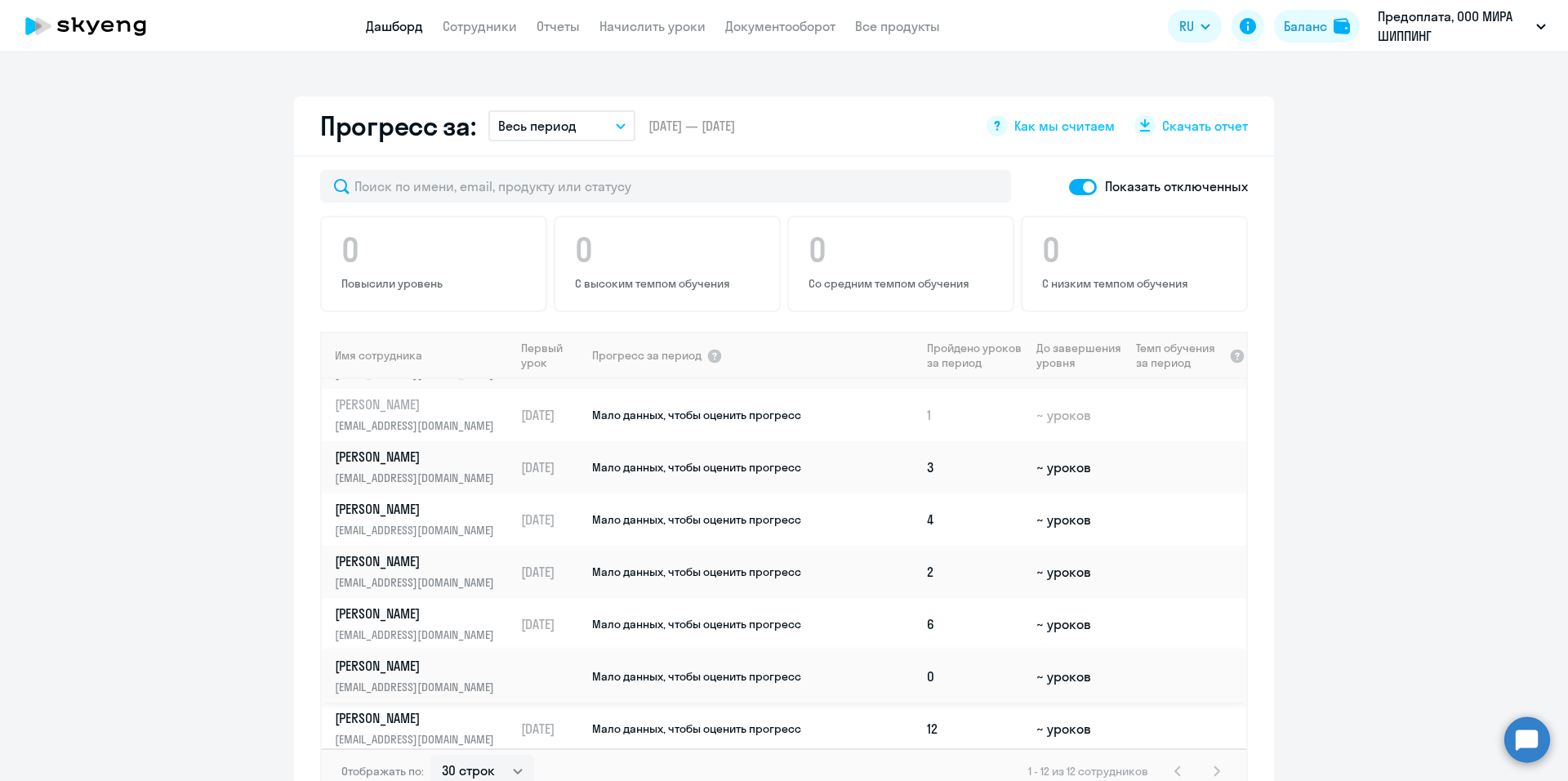
scroll to position [0, 0]
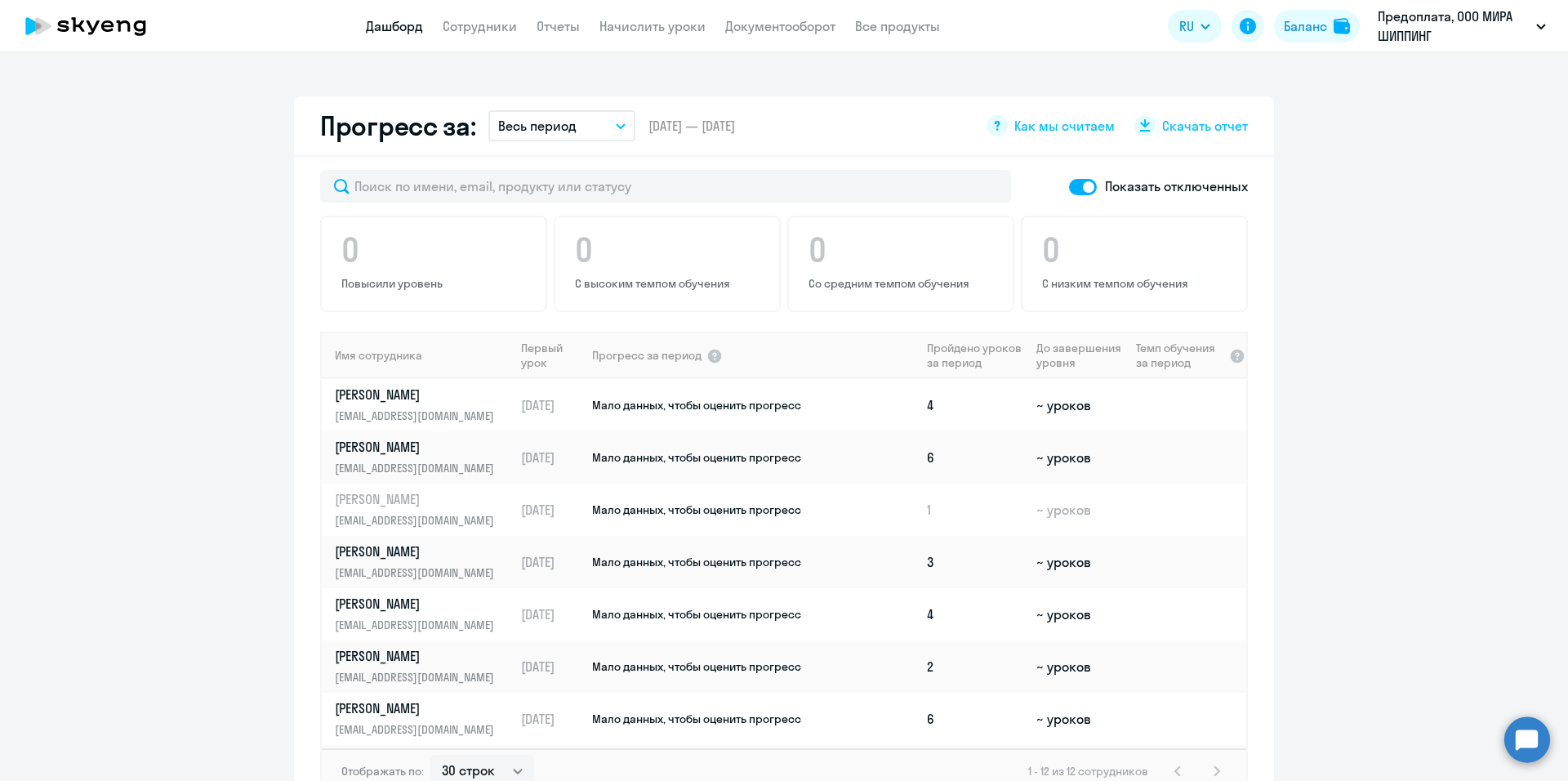
click at [1420, 463] on app-progress-dashboard "Прогресс за: Весь период – [DATE] — [DATE] Как мы считаем Скачать отчет Показат…" at bounding box center [784, 464] width 1568 height 734
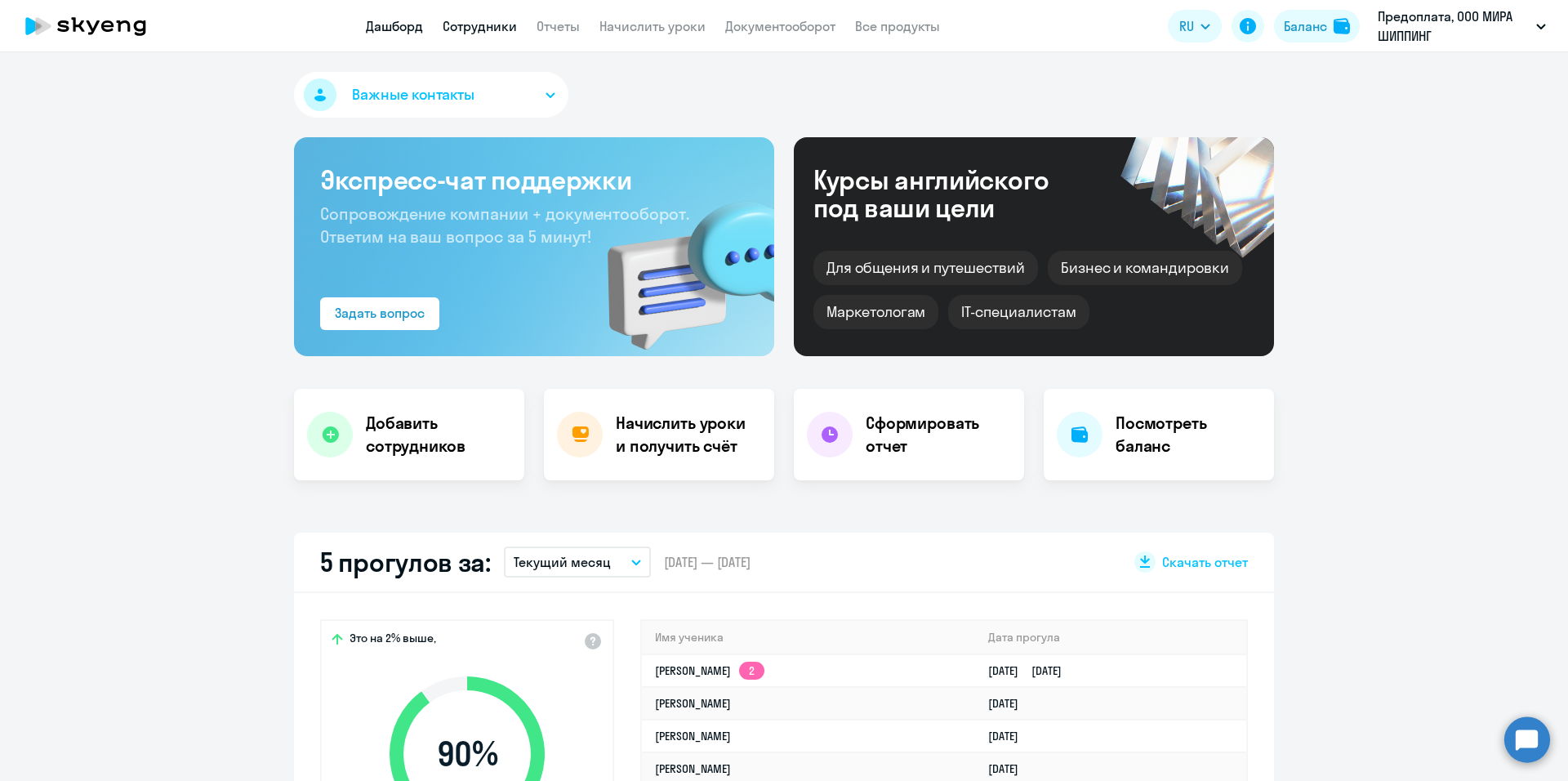
click at [470, 33] on link "Сотрудники" at bounding box center [480, 25] width 74 height 17
select select "30"
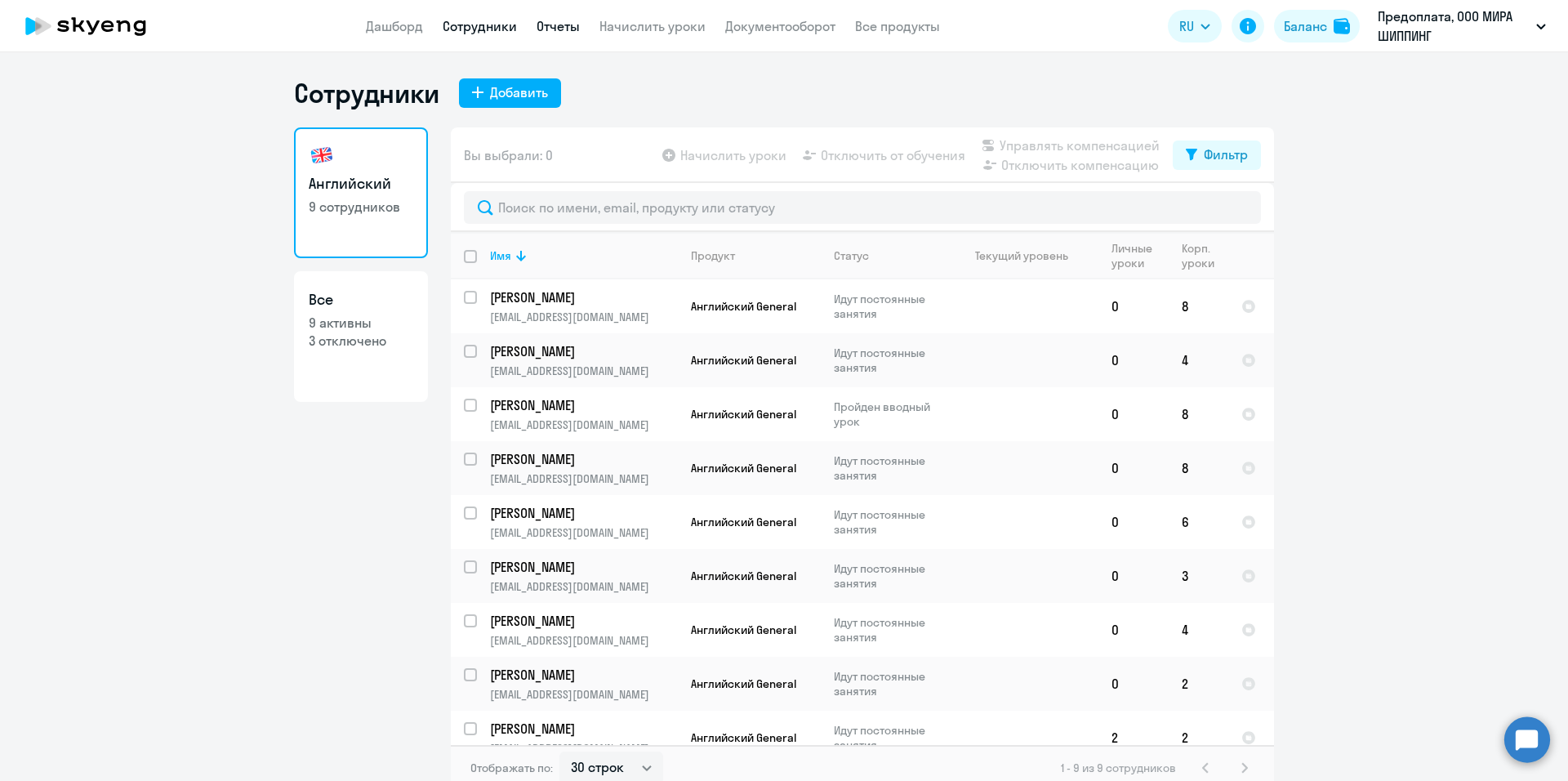
click at [568, 26] on link "Отчеты" at bounding box center [558, 25] width 43 height 17
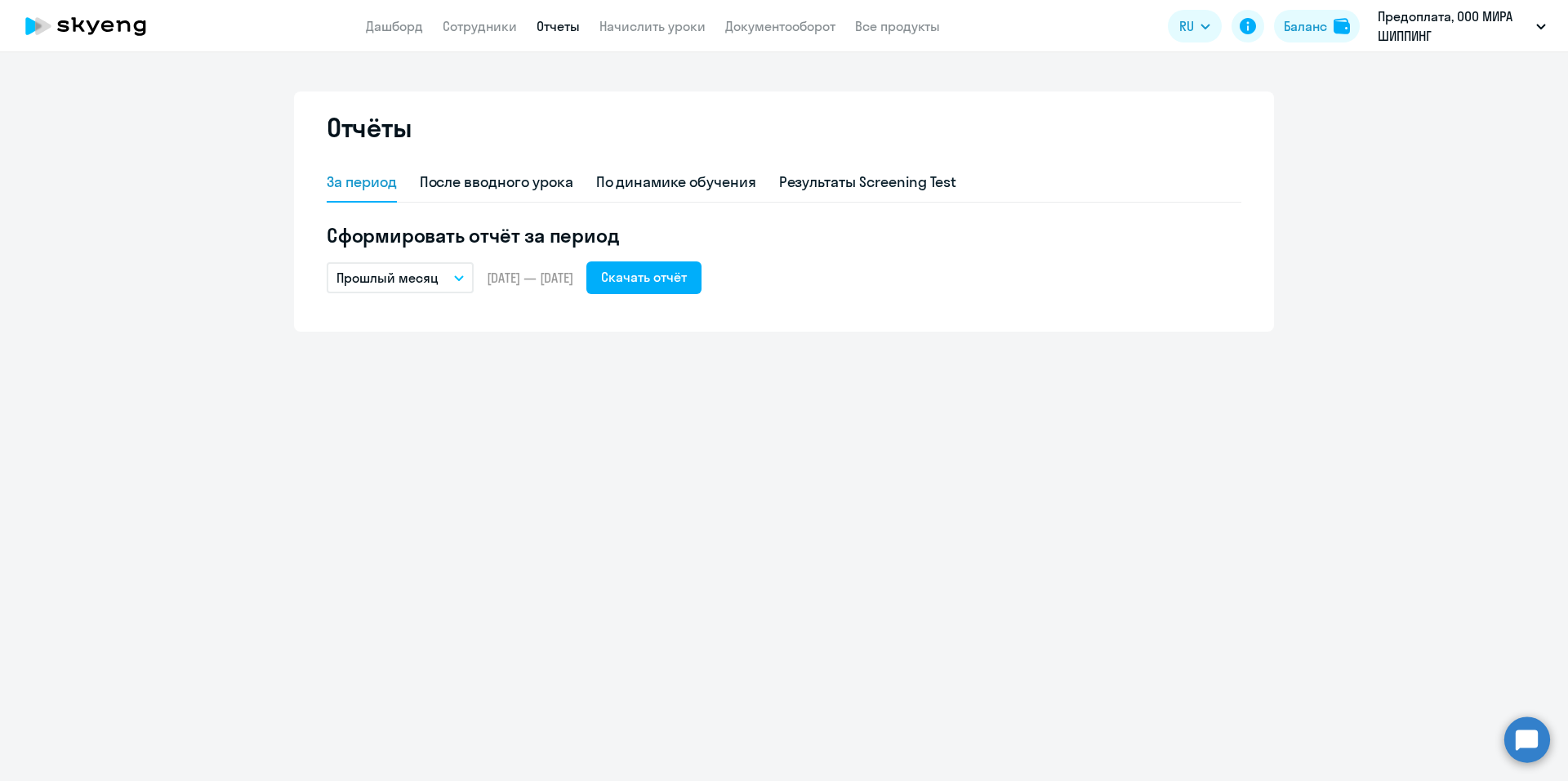
click at [442, 283] on button "Прошлый месяц" at bounding box center [400, 278] width 147 height 31
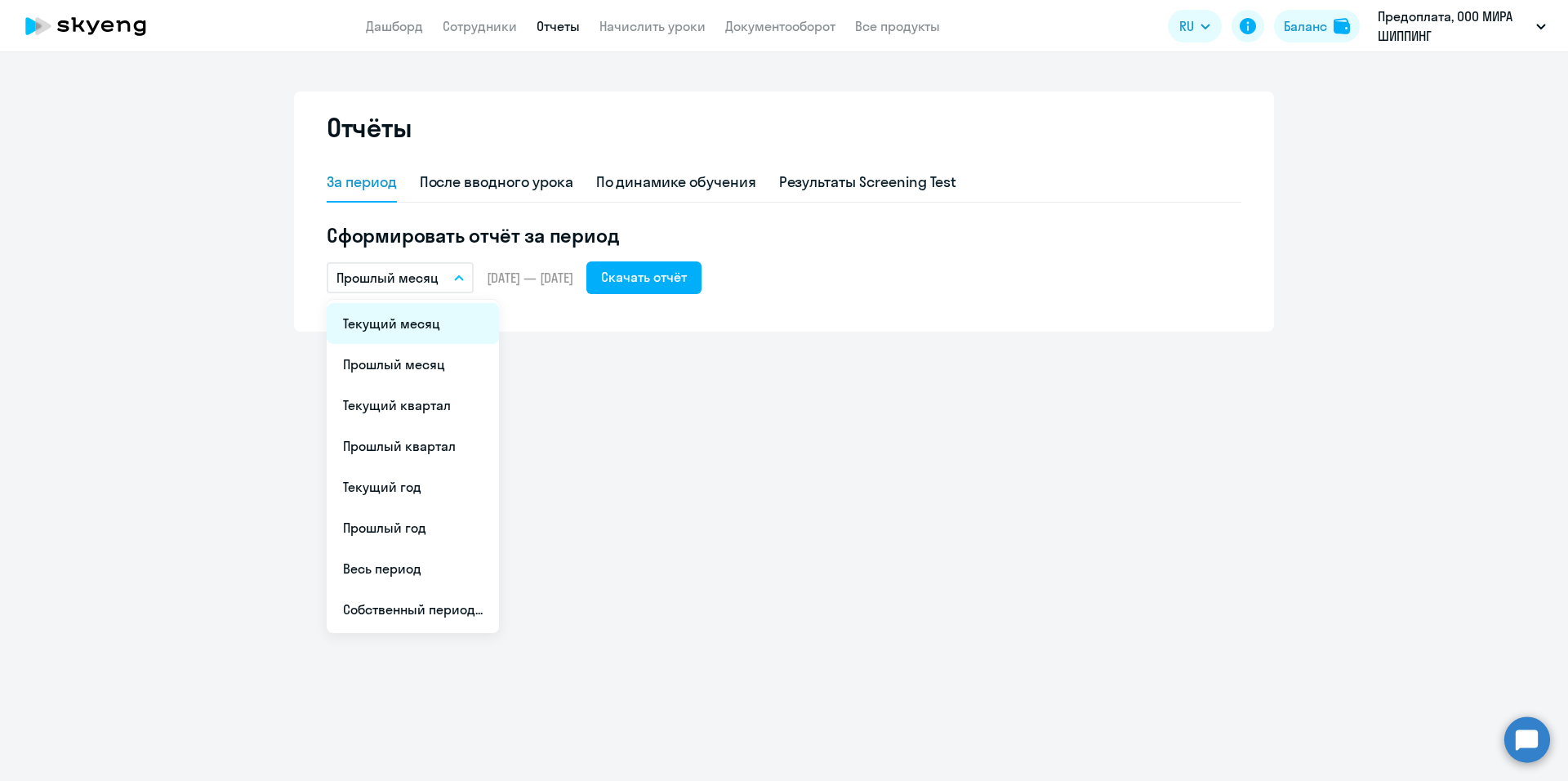
click at [425, 337] on li "Текущий месяц" at bounding box center [413, 324] width 173 height 41
